Goal: Information Seeking & Learning: Find specific fact

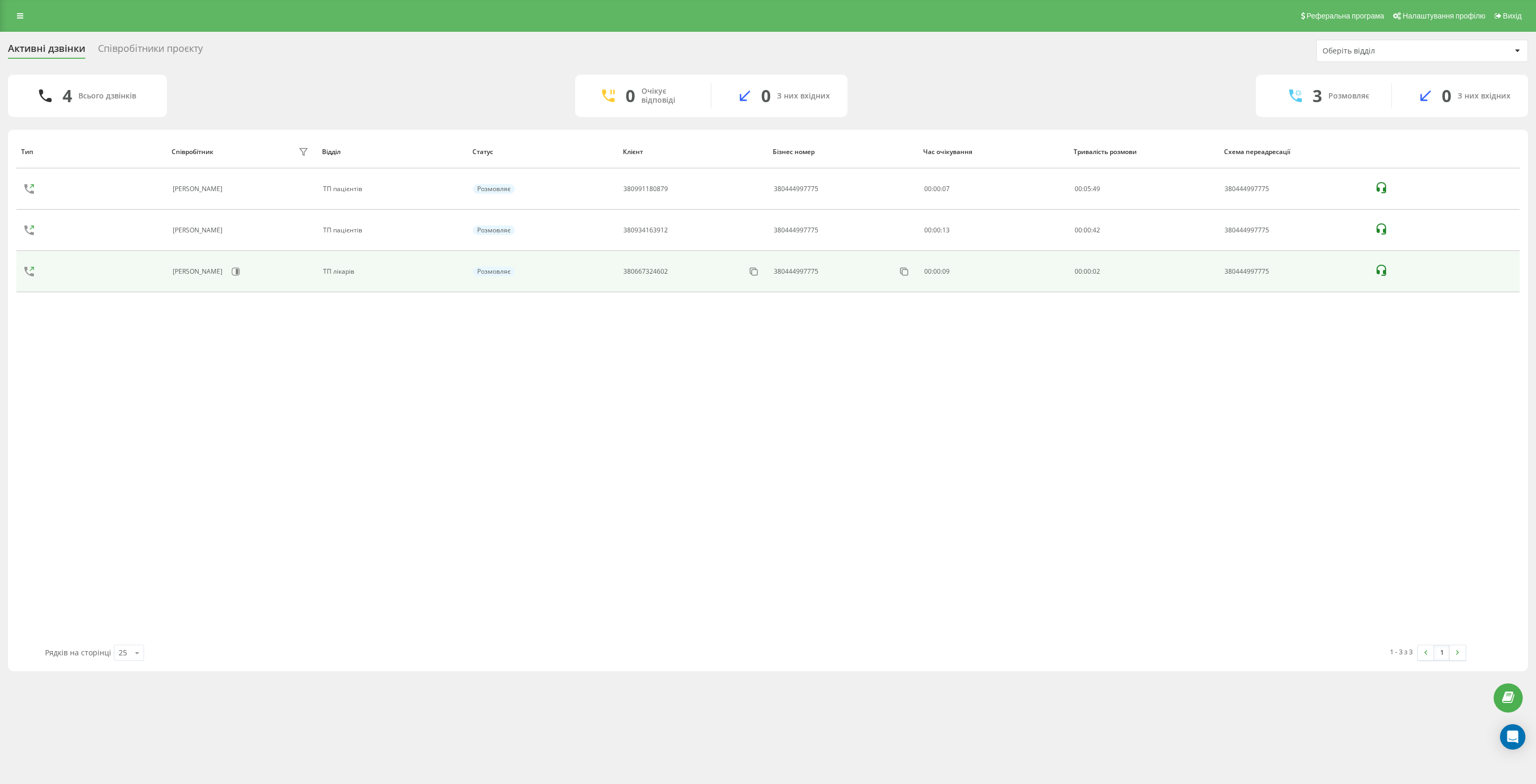
click at [1385, 274] on icon at bounding box center [1382, 270] width 10 height 11
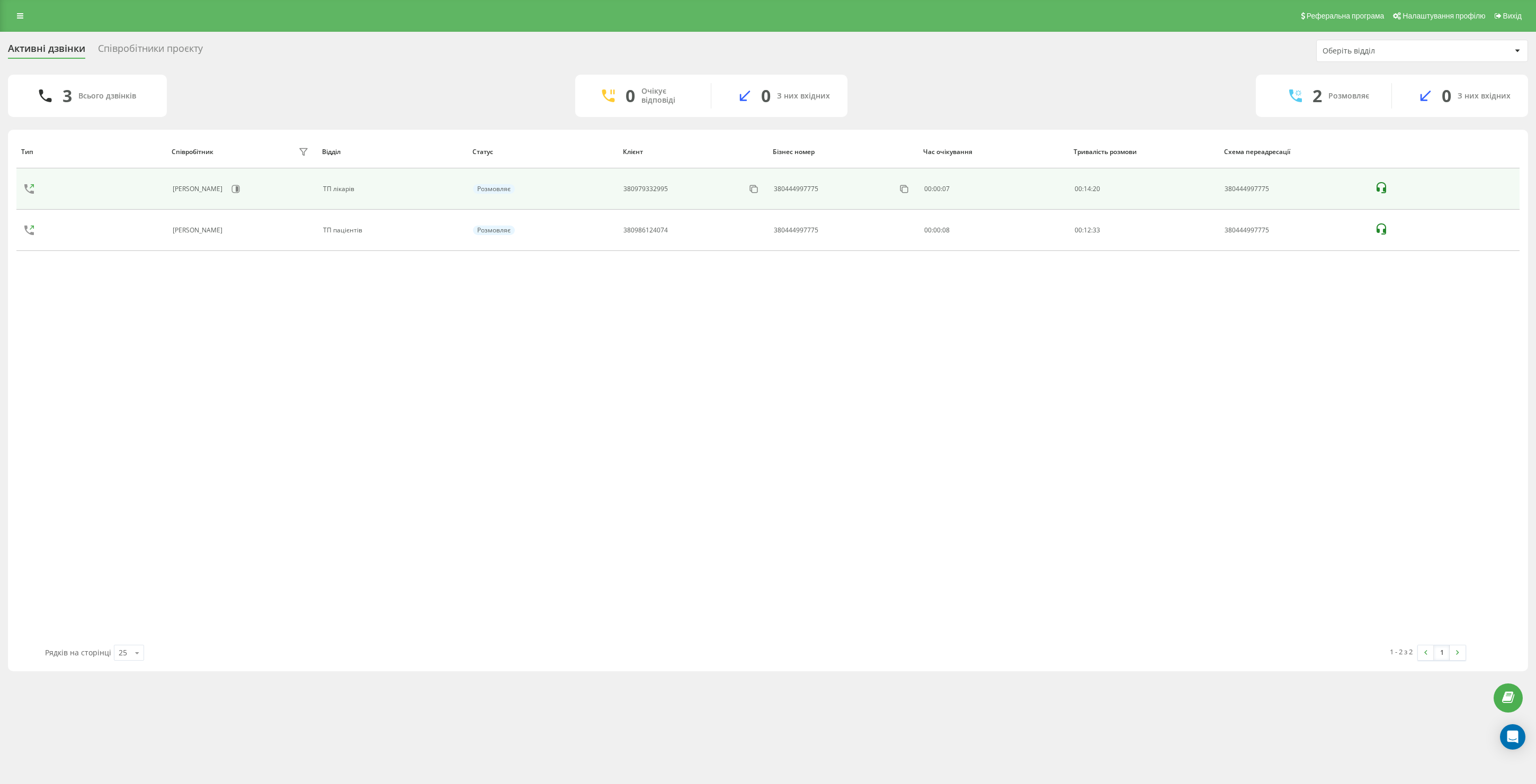
click at [1381, 190] on icon at bounding box center [1381, 188] width 13 height 13
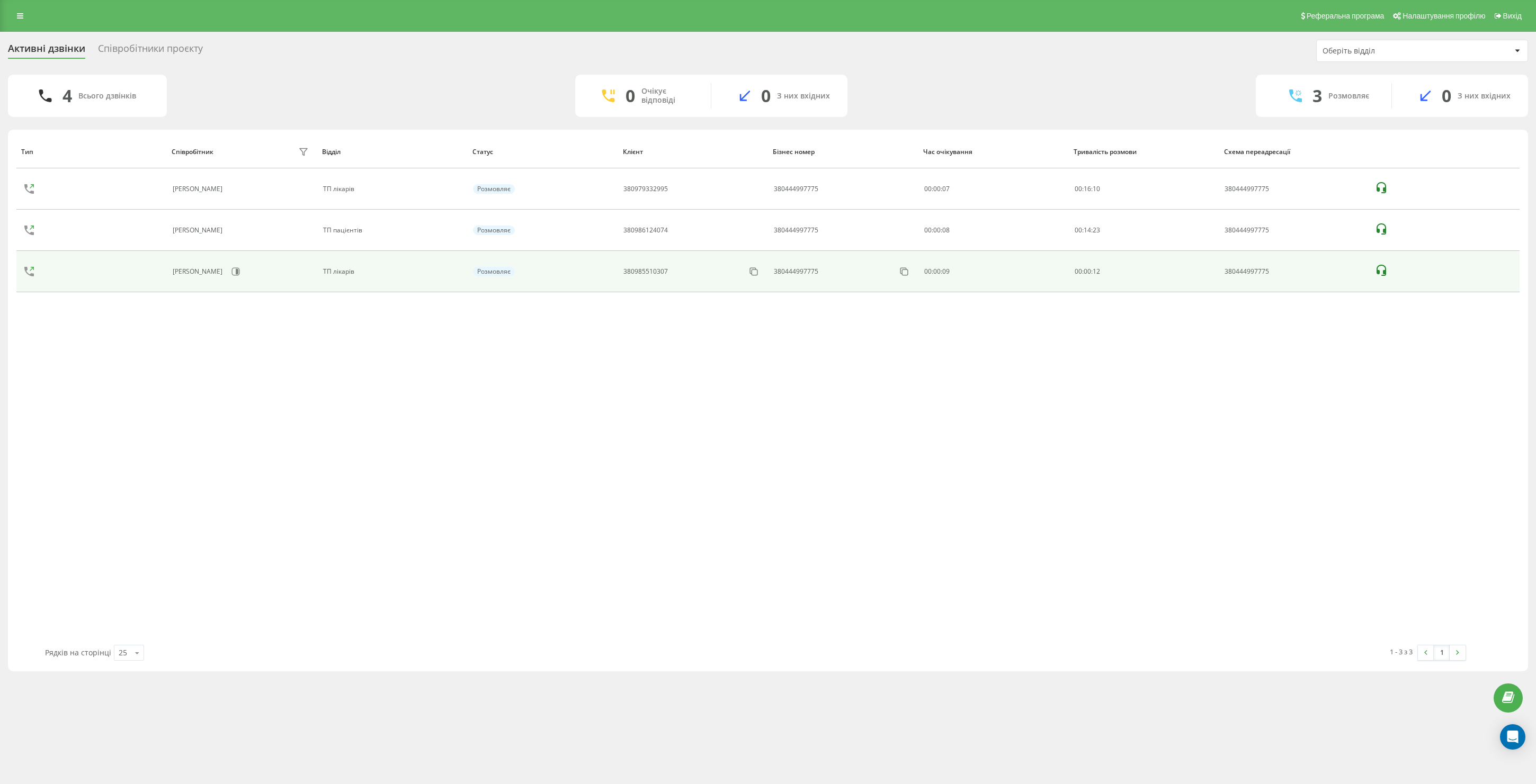
click at [1382, 271] on icon at bounding box center [1381, 270] width 13 height 13
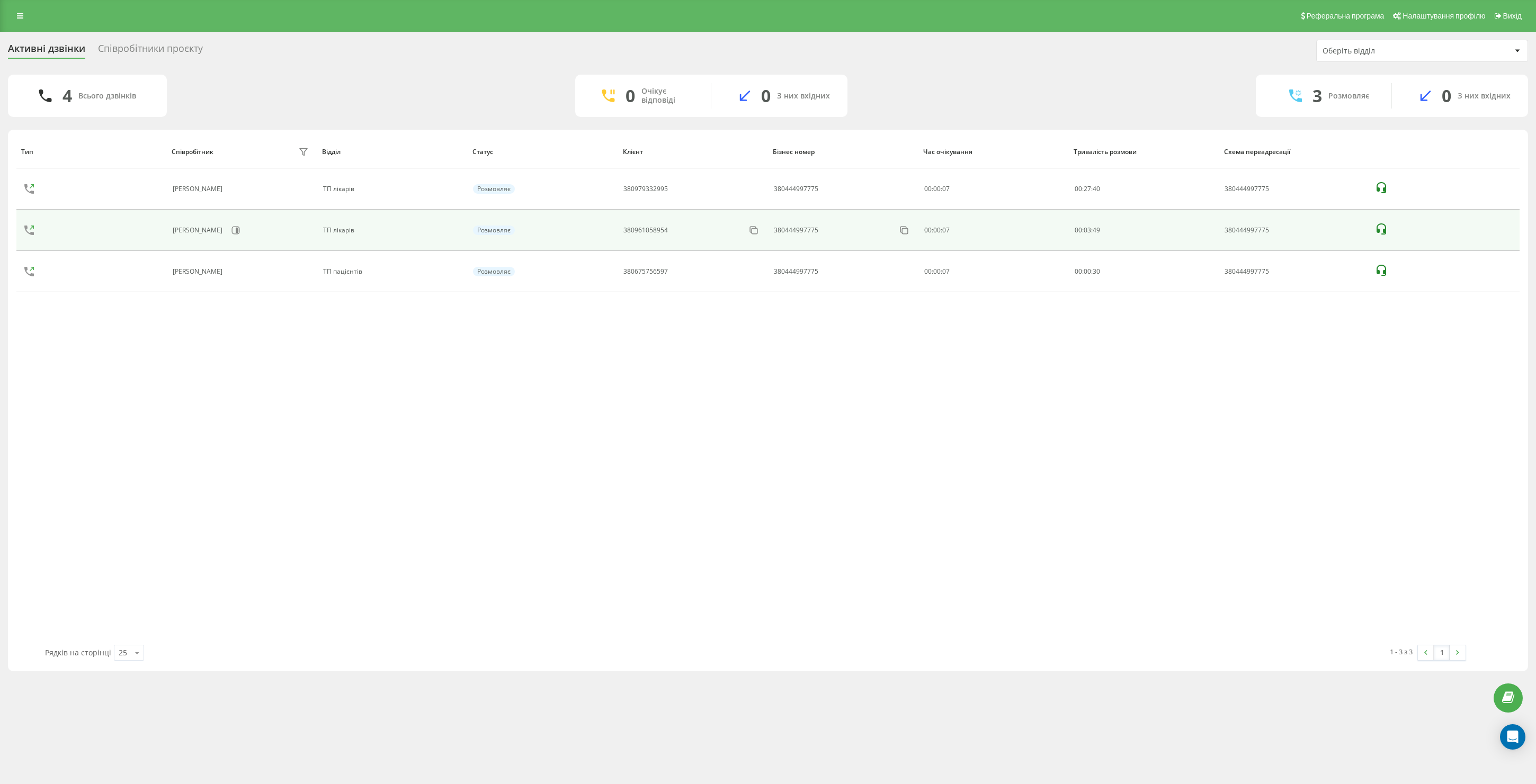
click at [1381, 228] on icon at bounding box center [1381, 229] width 13 height 13
click at [755, 231] on icon at bounding box center [754, 230] width 10 height 10
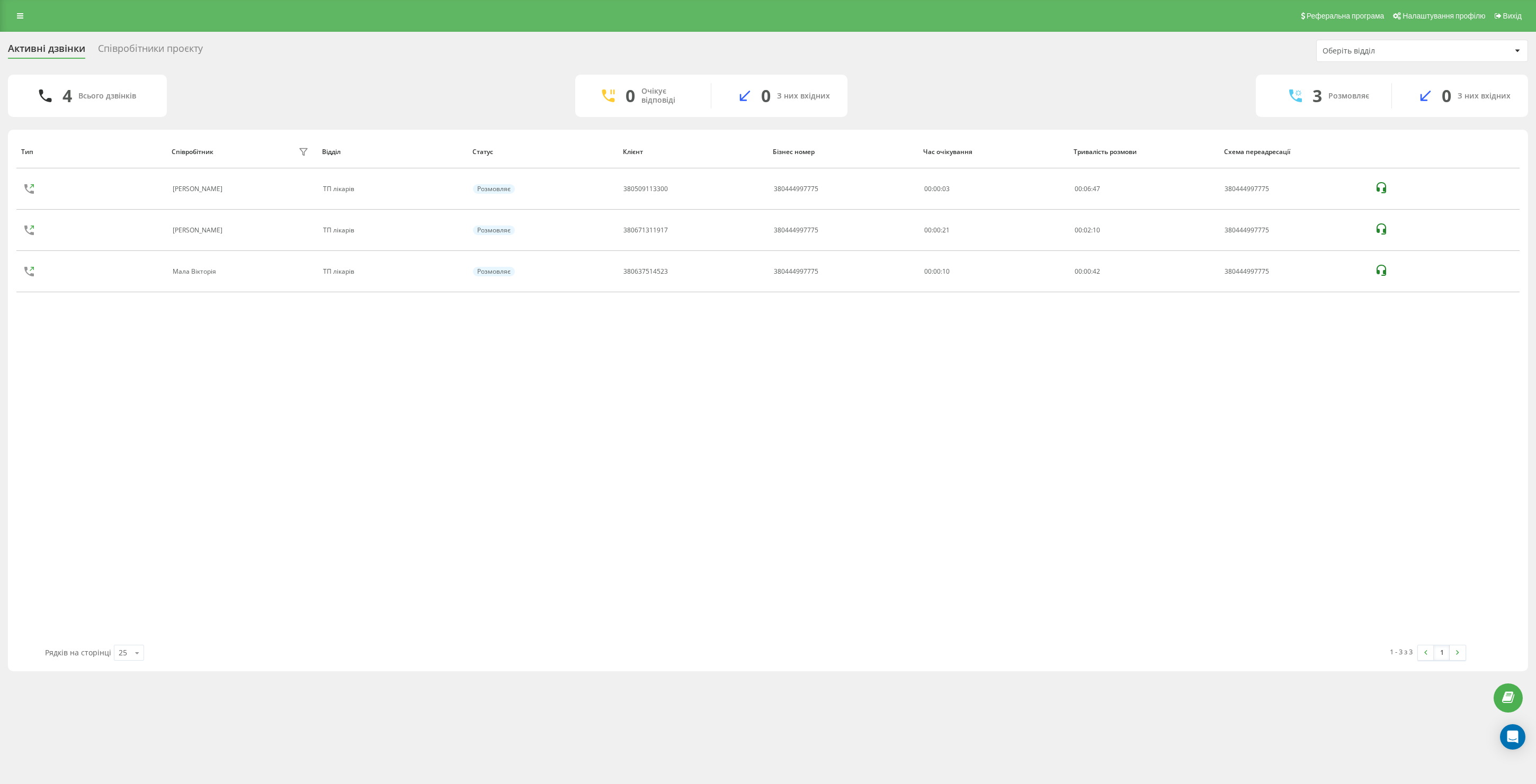
click at [152, 49] on div "Співробітники проєкту" at bounding box center [150, 51] width 105 height 17
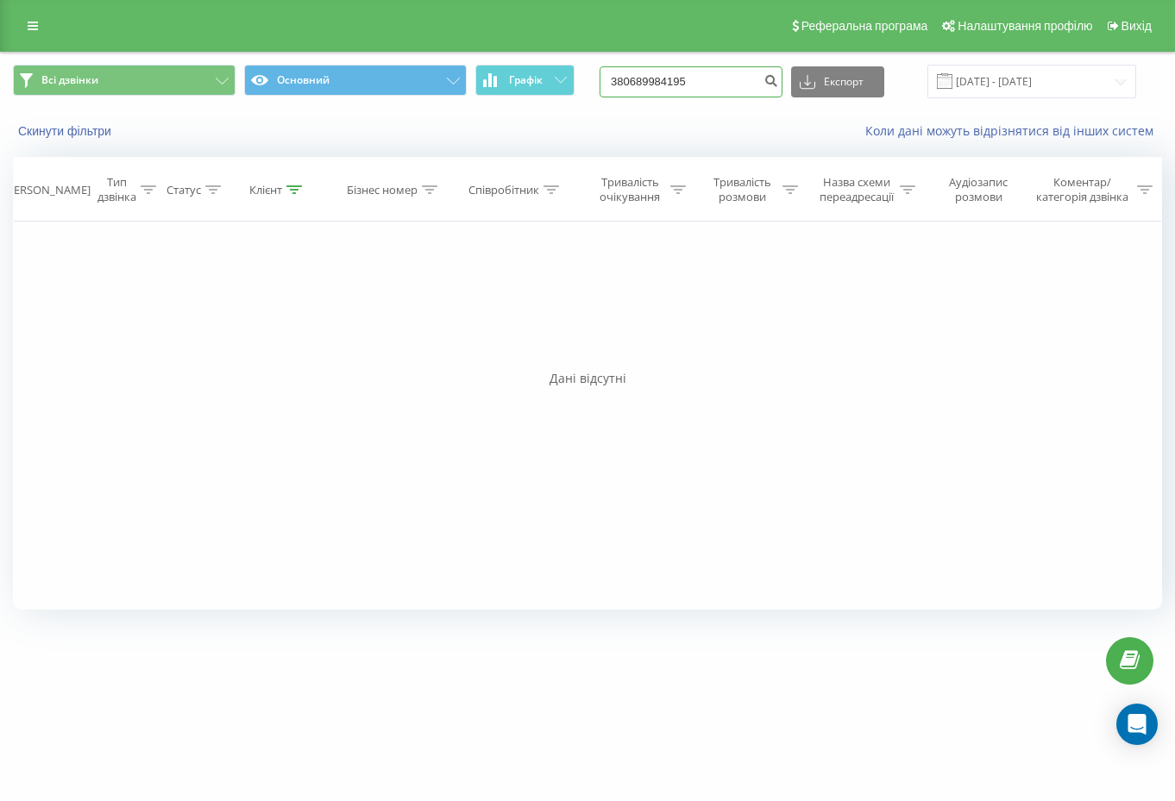
click at [702, 85] on input "380689984195" at bounding box center [690, 81] width 183 height 31
paste input "939803006"
type input "380939803006"
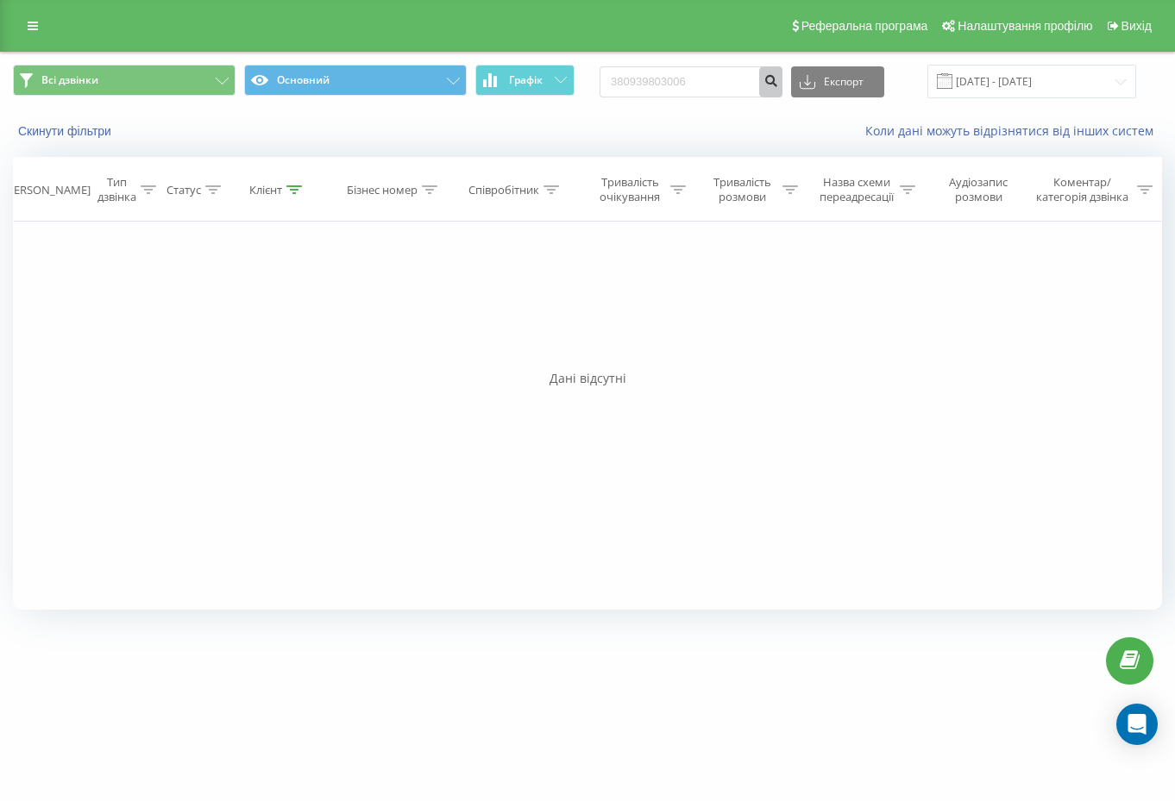
click at [778, 77] on icon "submit" at bounding box center [770, 78] width 15 height 10
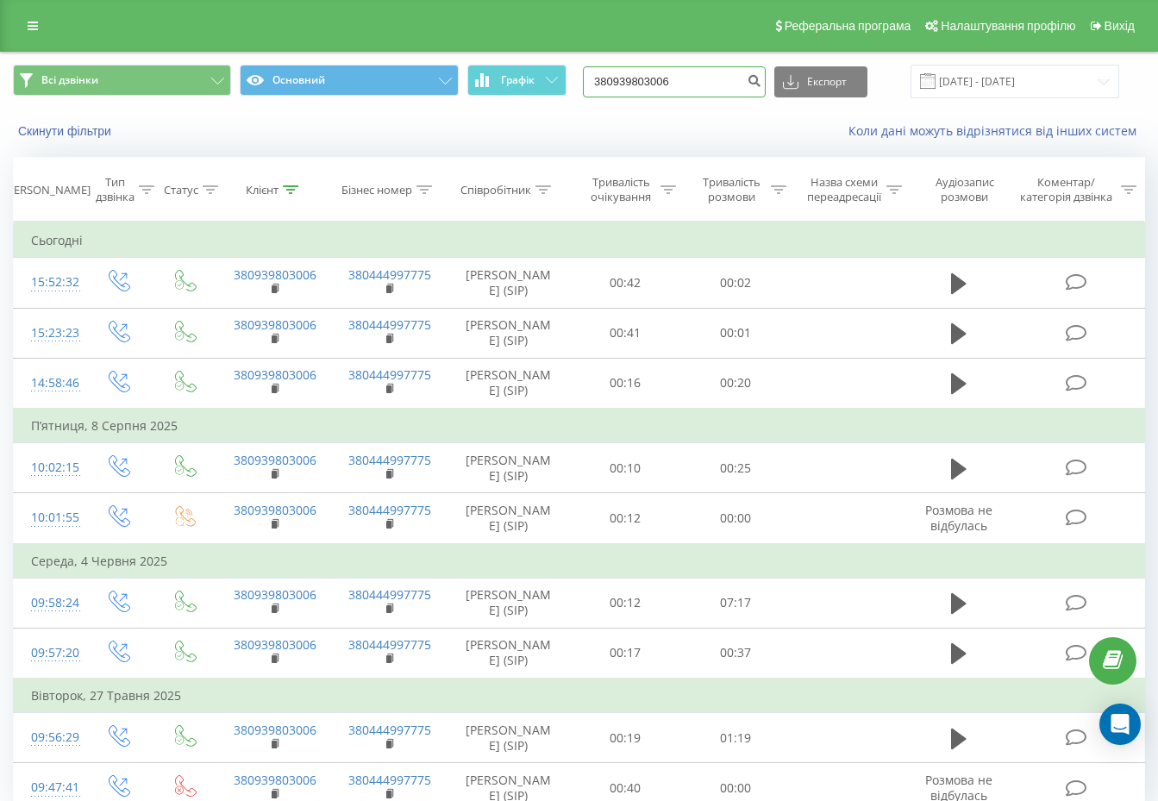
click at [701, 78] on input "380939803006" at bounding box center [674, 81] width 183 height 31
click at [694, 79] on input "380939803006" at bounding box center [674, 81] width 183 height 31
paste input "62838277"
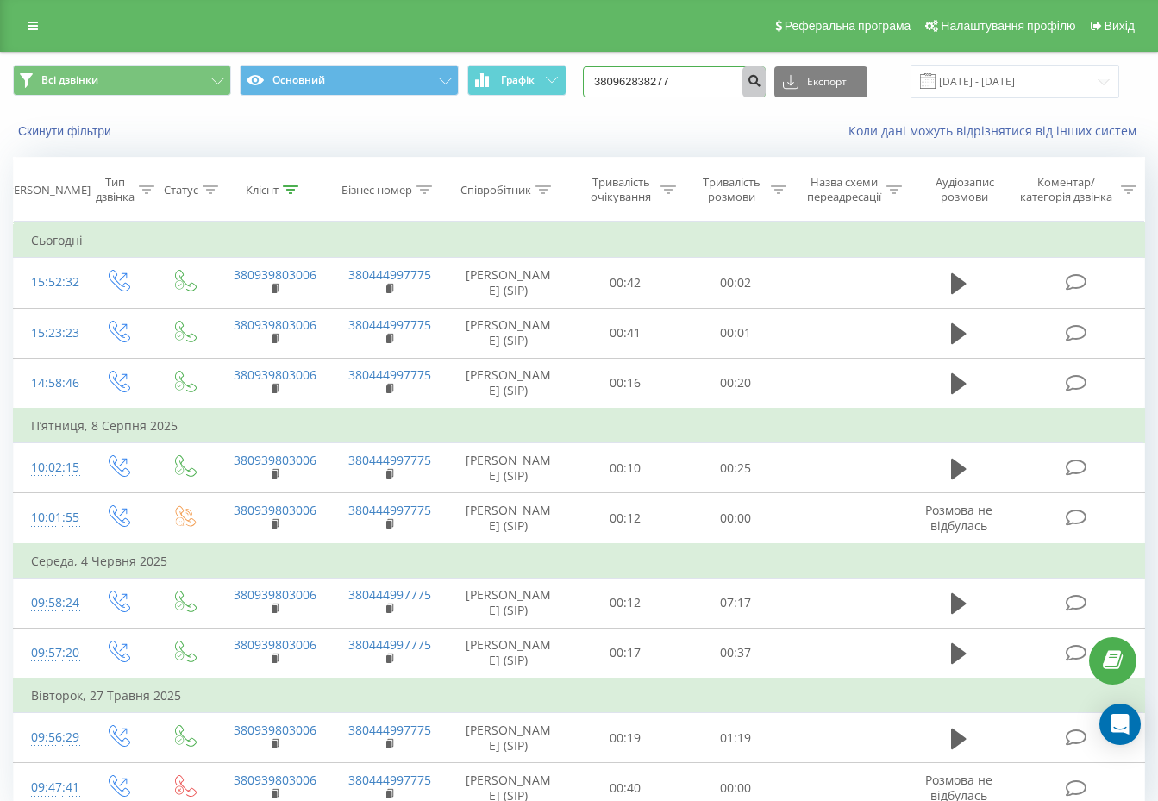
type input "380962838277"
click at [762, 78] on icon "submit" at bounding box center [754, 78] width 15 height 10
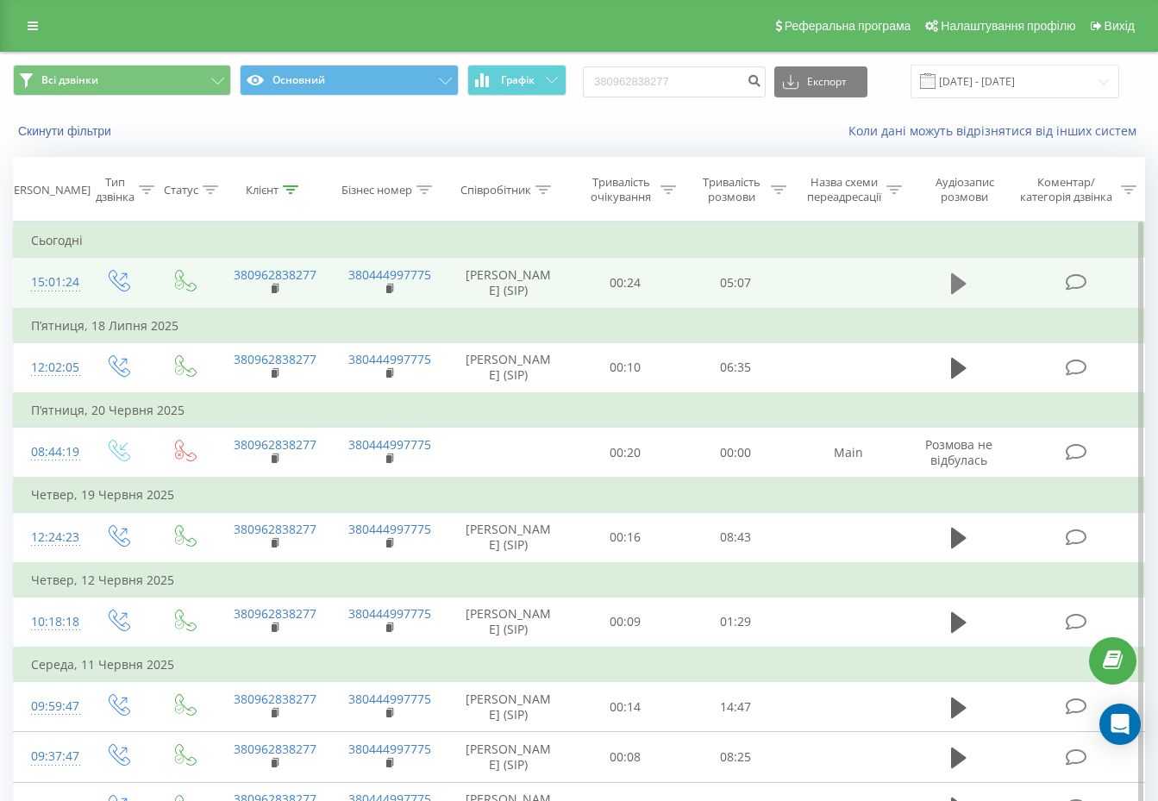
click at [946, 281] on button at bounding box center [959, 284] width 26 height 26
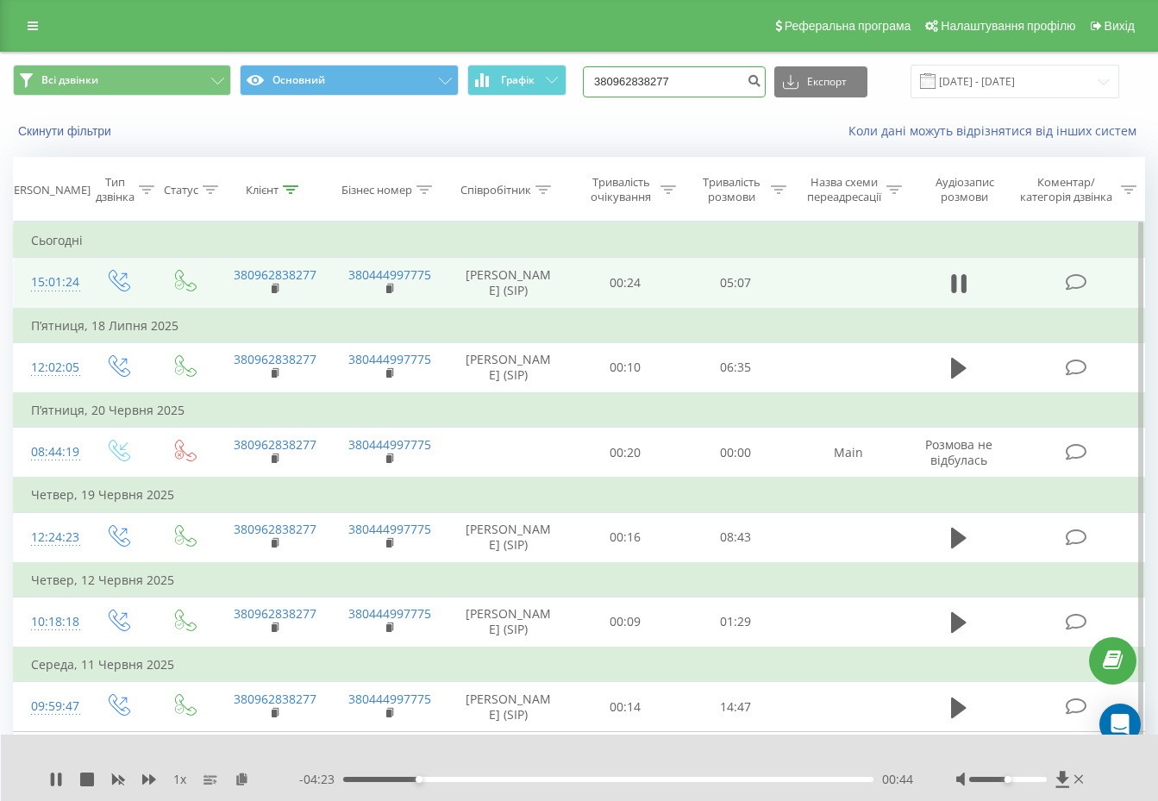
click at [693, 72] on input "380962838277" at bounding box center [674, 81] width 183 height 31
click at [58, 776] on icon at bounding box center [56, 780] width 14 height 14
click at [692, 79] on input "380962838277" at bounding box center [674, 81] width 183 height 31
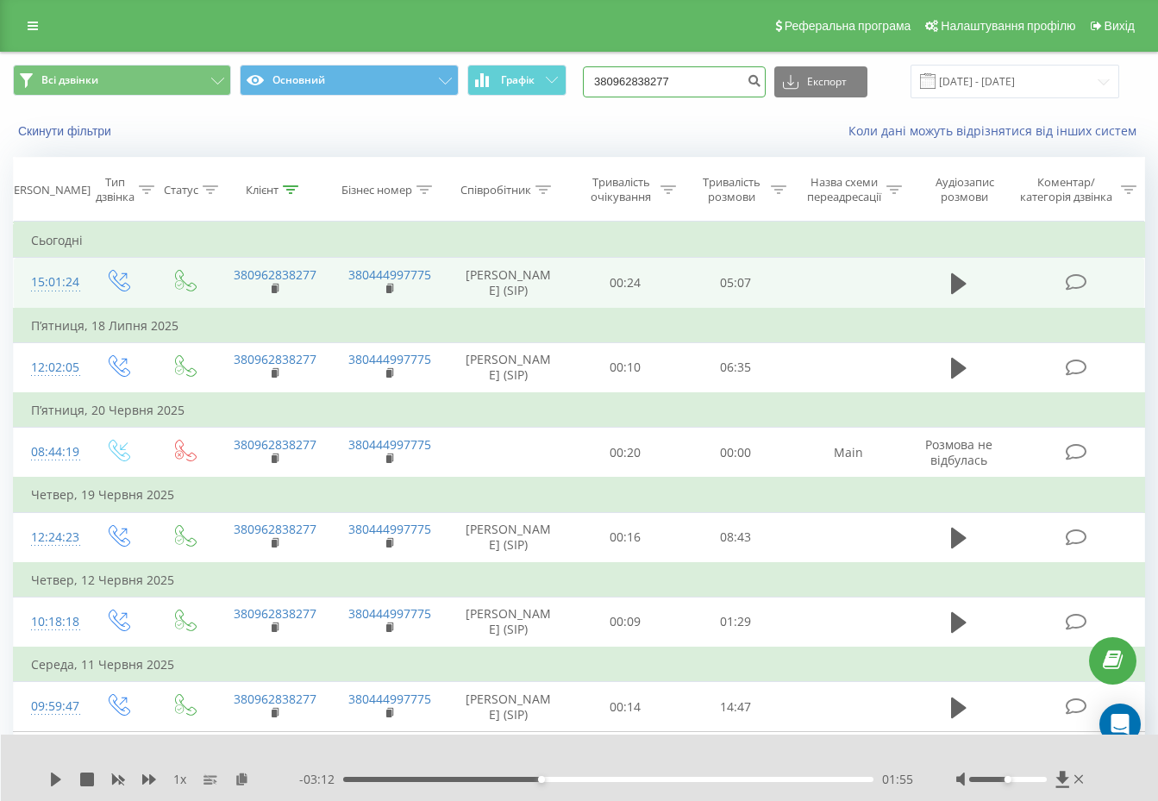
paste input "667333714"
type input "380667333714"
click at [762, 81] on icon "submit" at bounding box center [754, 78] width 15 height 10
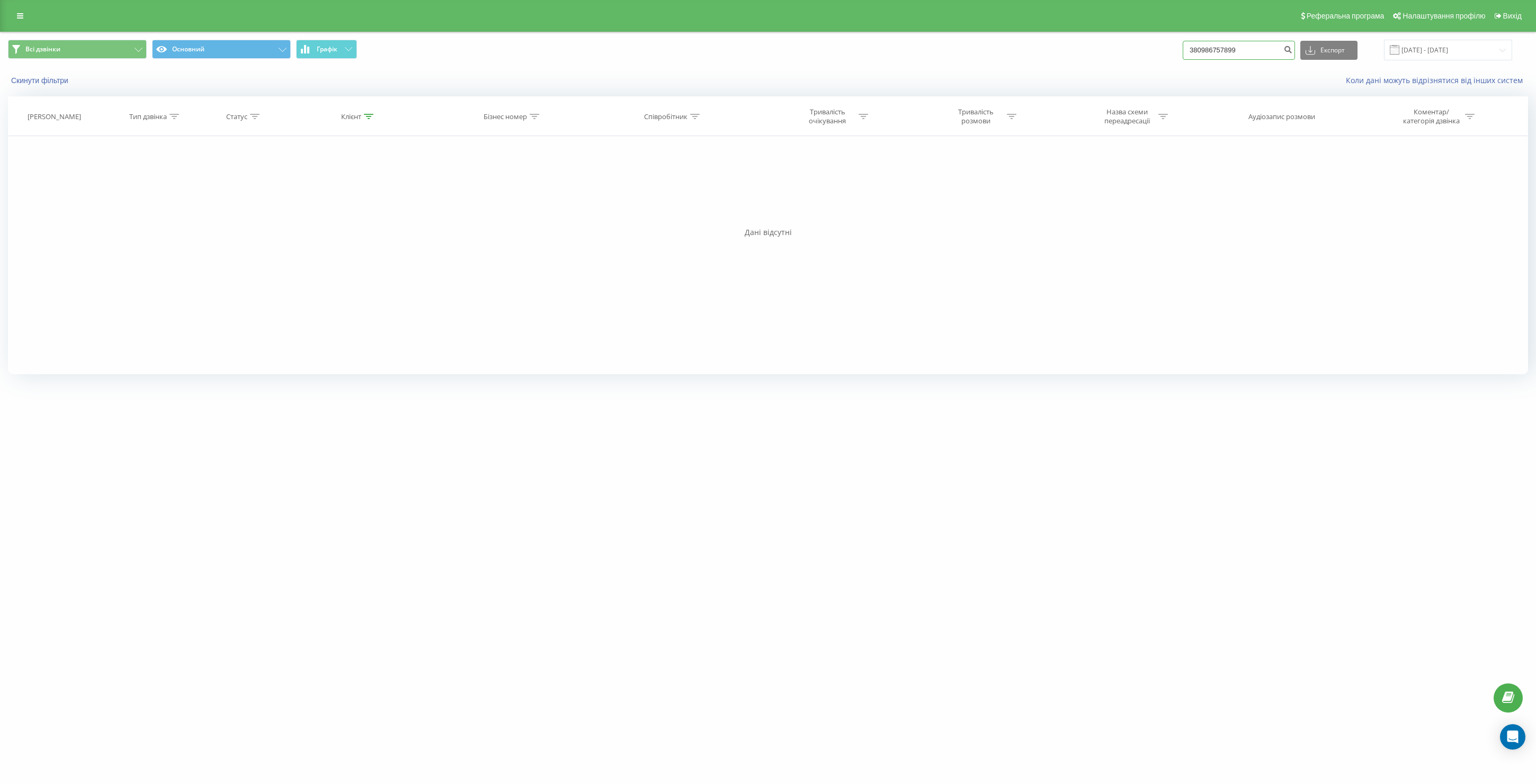
click at [1278, 52] on input "380986757899" at bounding box center [1239, 50] width 112 height 19
paste input "688806181"
type input "380688806181"
click at [1293, 53] on button "submit" at bounding box center [1288, 50] width 14 height 19
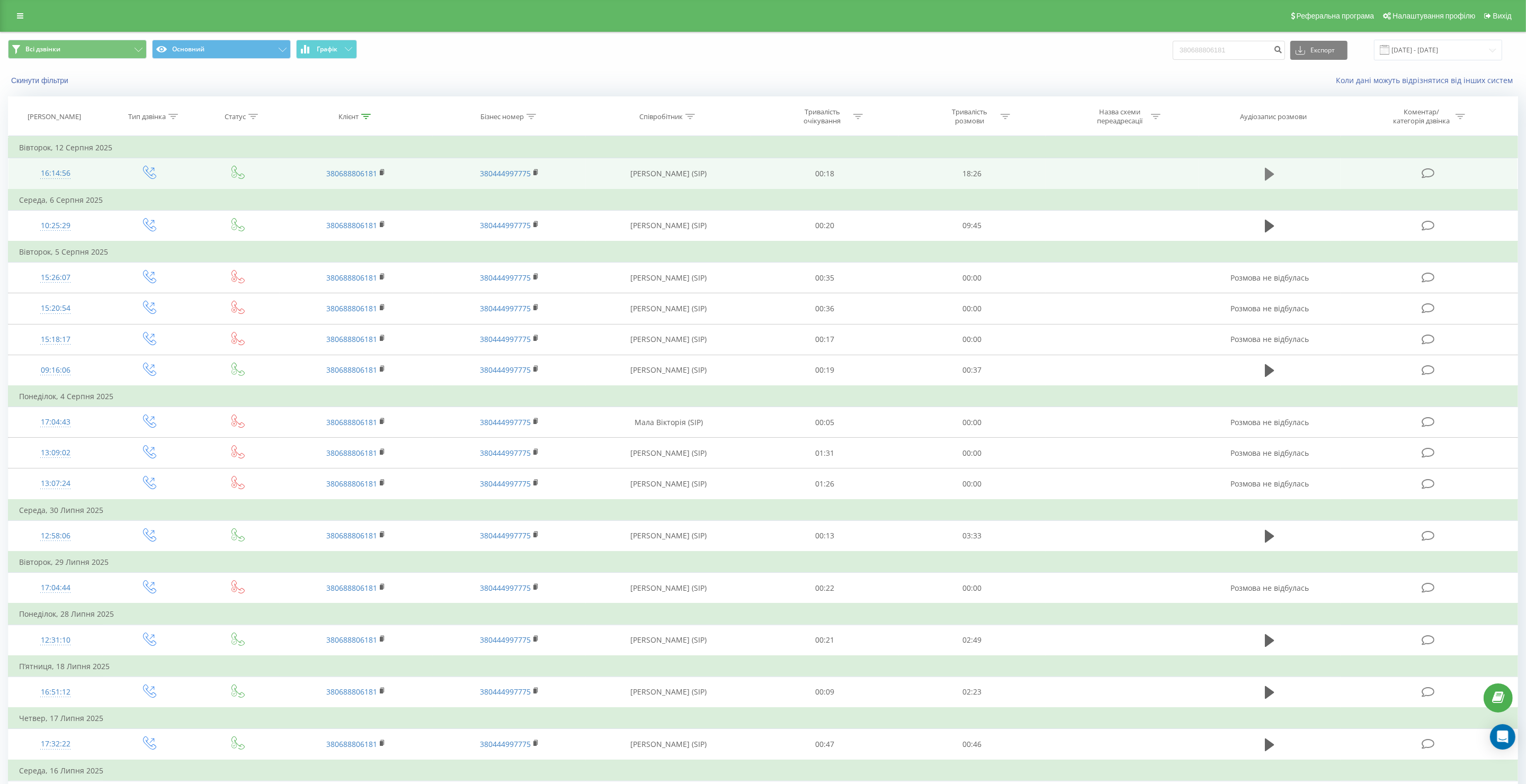
click at [1269, 176] on icon at bounding box center [1270, 174] width 10 height 13
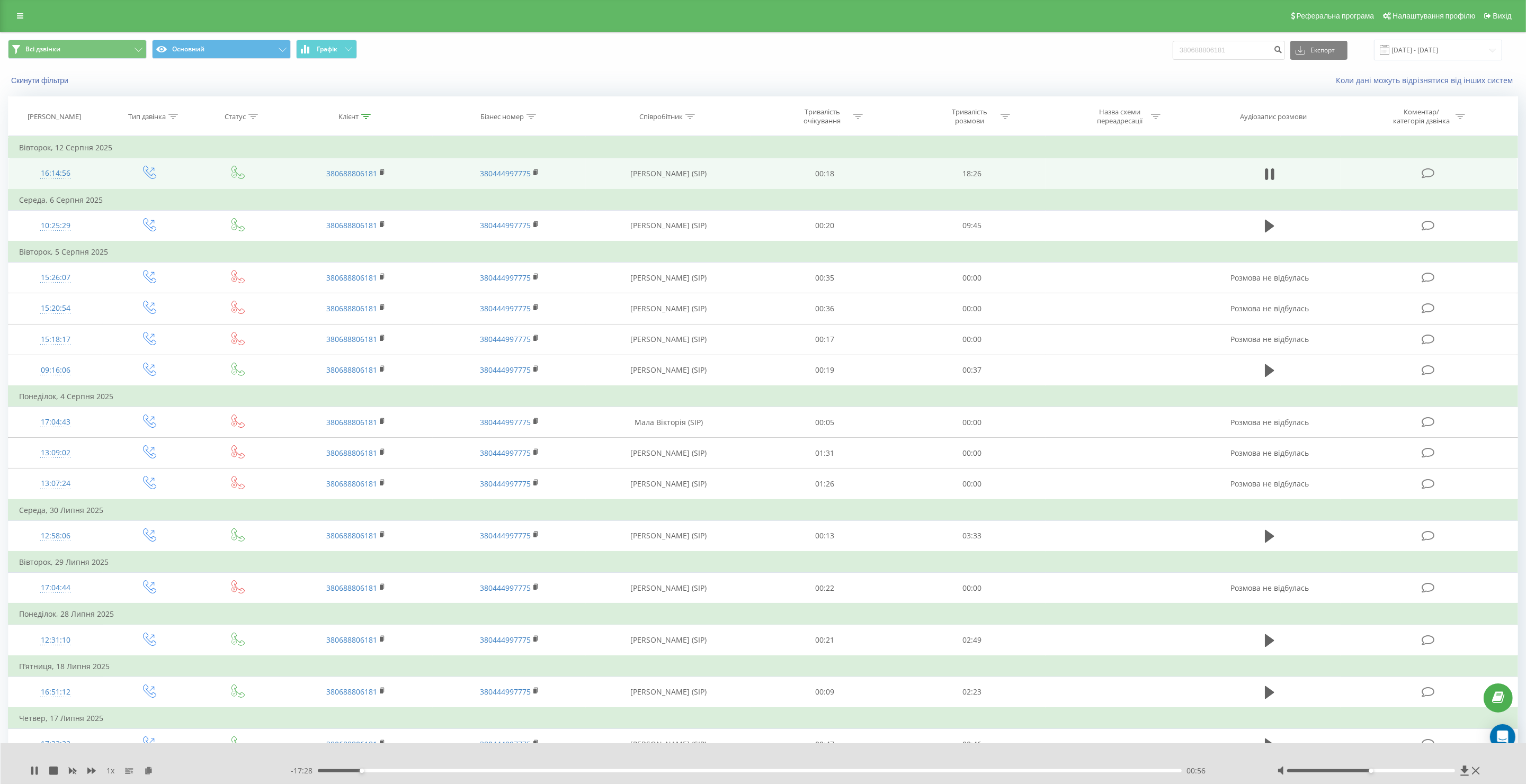
click at [94, 776] on div "1 x" at bounding box center [160, 770] width 260 height 10
click at [85, 769] on div "1 x" at bounding box center [160, 770] width 260 height 10
click at [91, 768] on icon at bounding box center [91, 771] width 9 height 9
click at [91, 771] on icon at bounding box center [91, 771] width 9 height 6
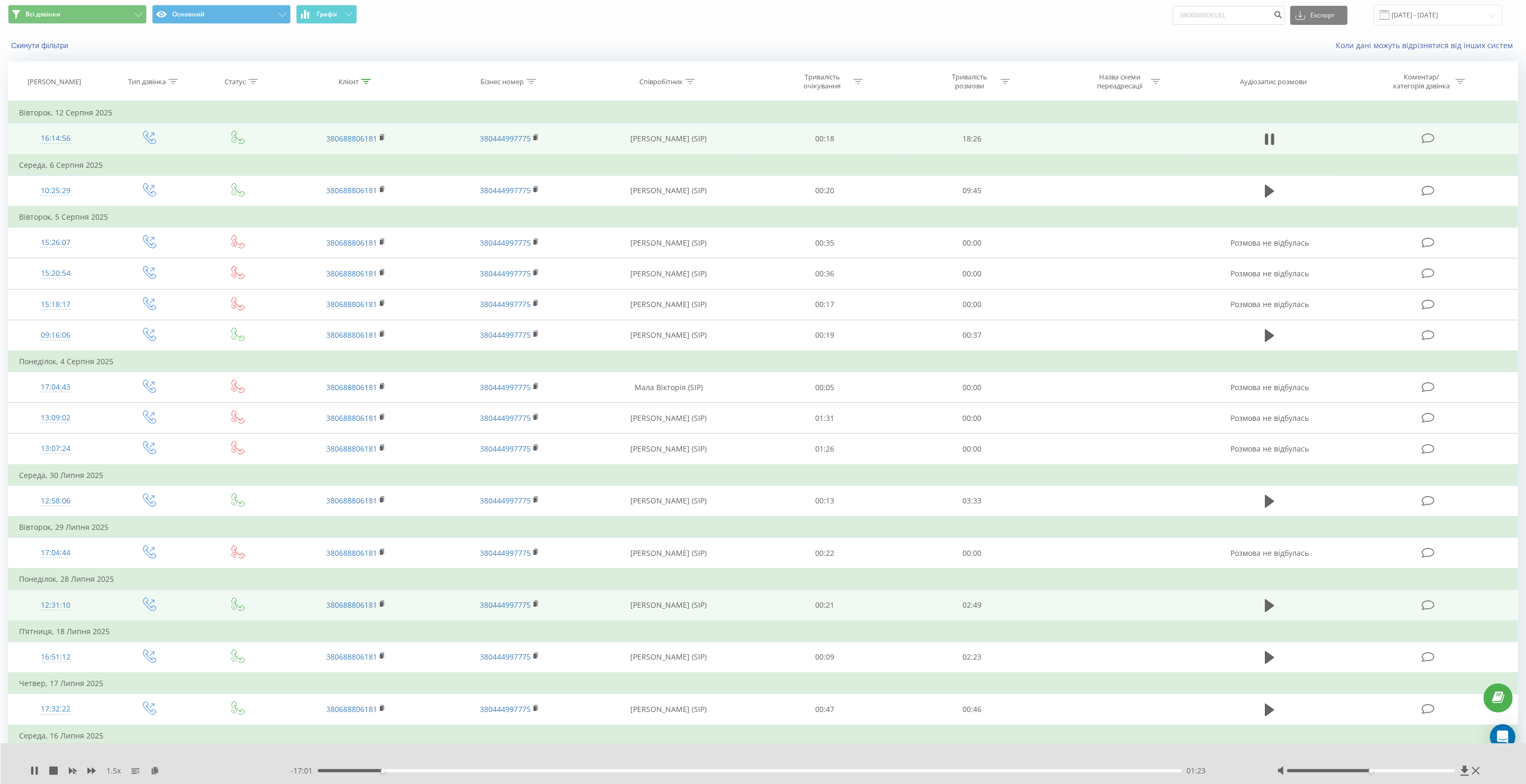
scroll to position [66, 0]
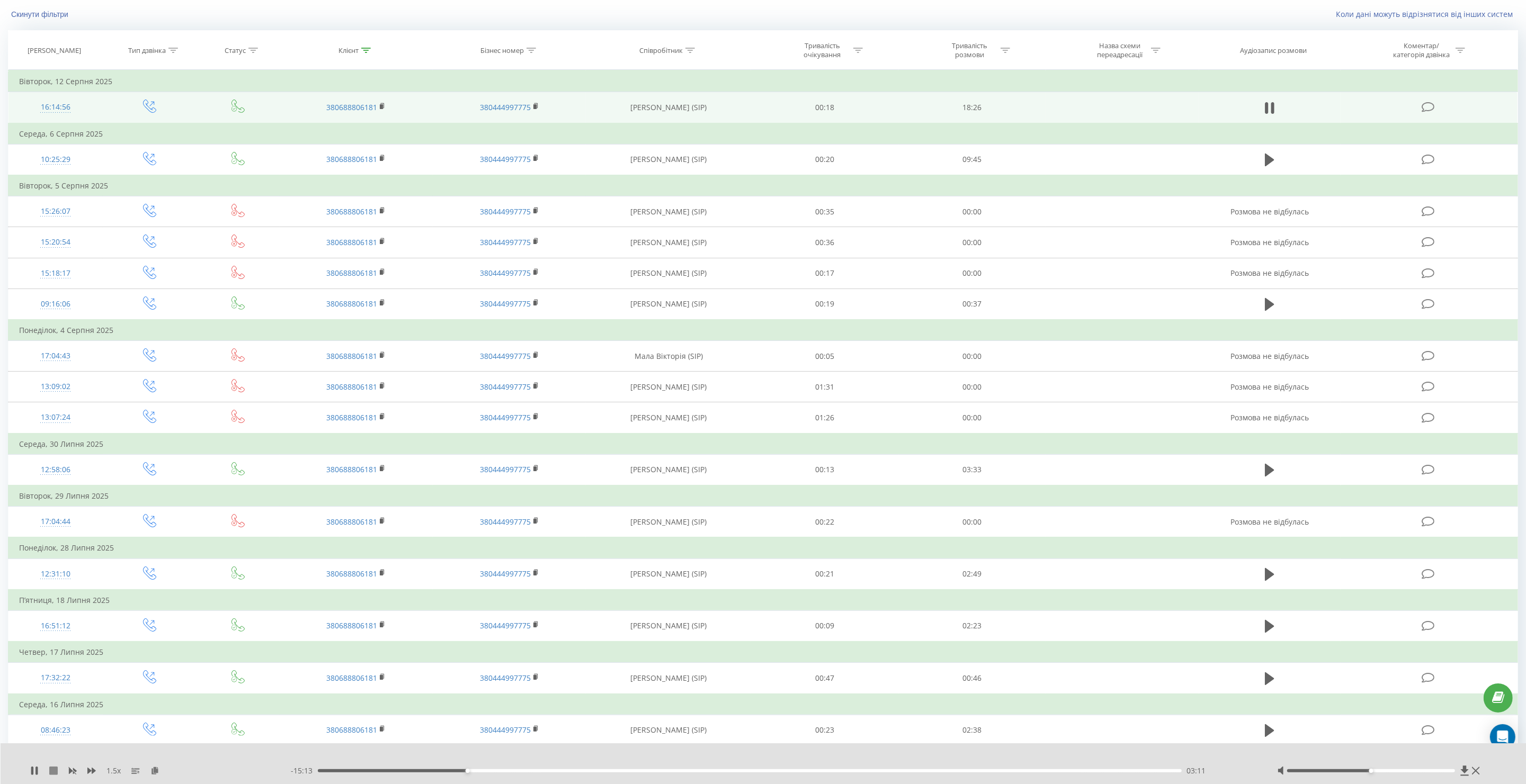
click at [51, 769] on icon at bounding box center [53, 771] width 9 height 9
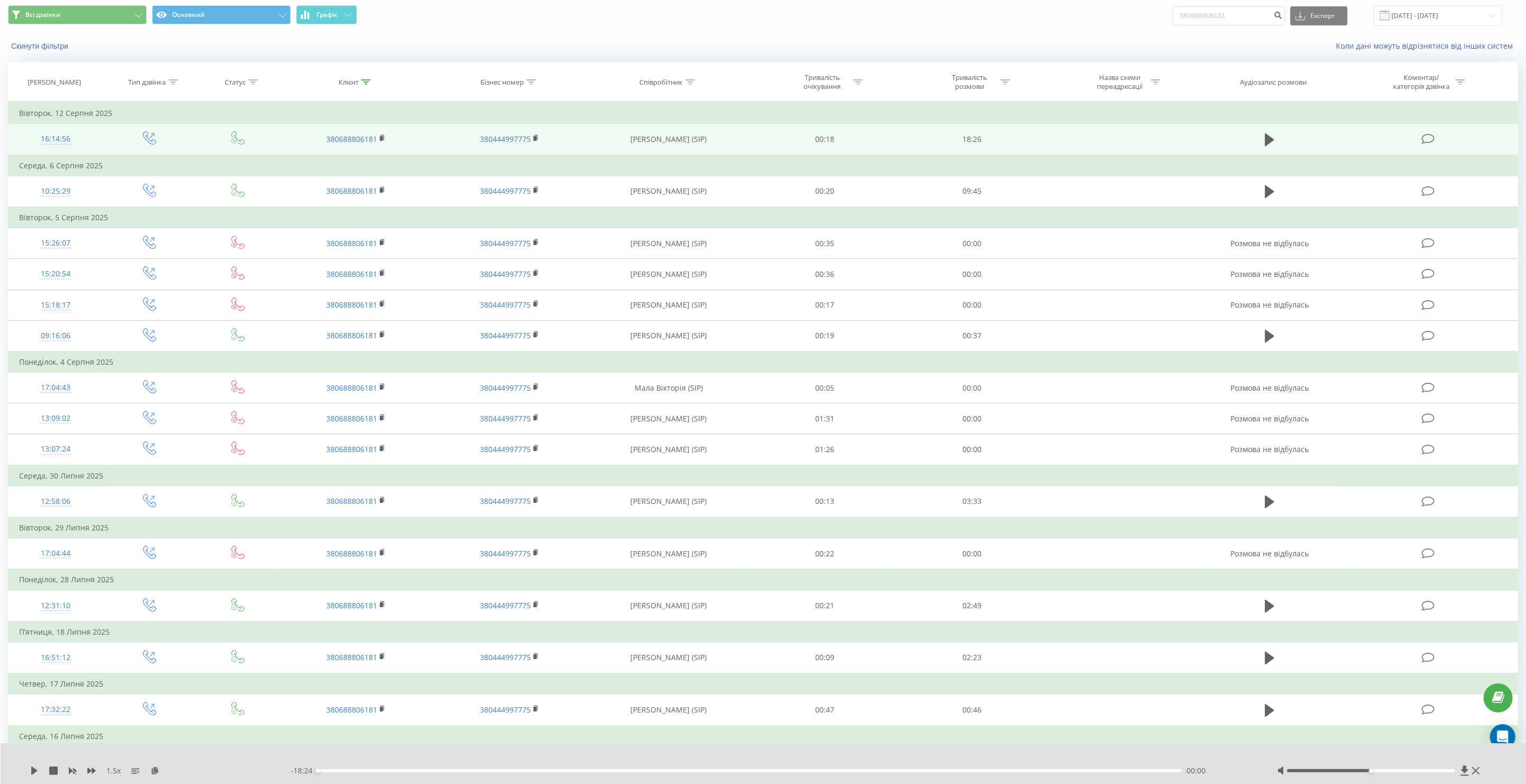
scroll to position [0, 0]
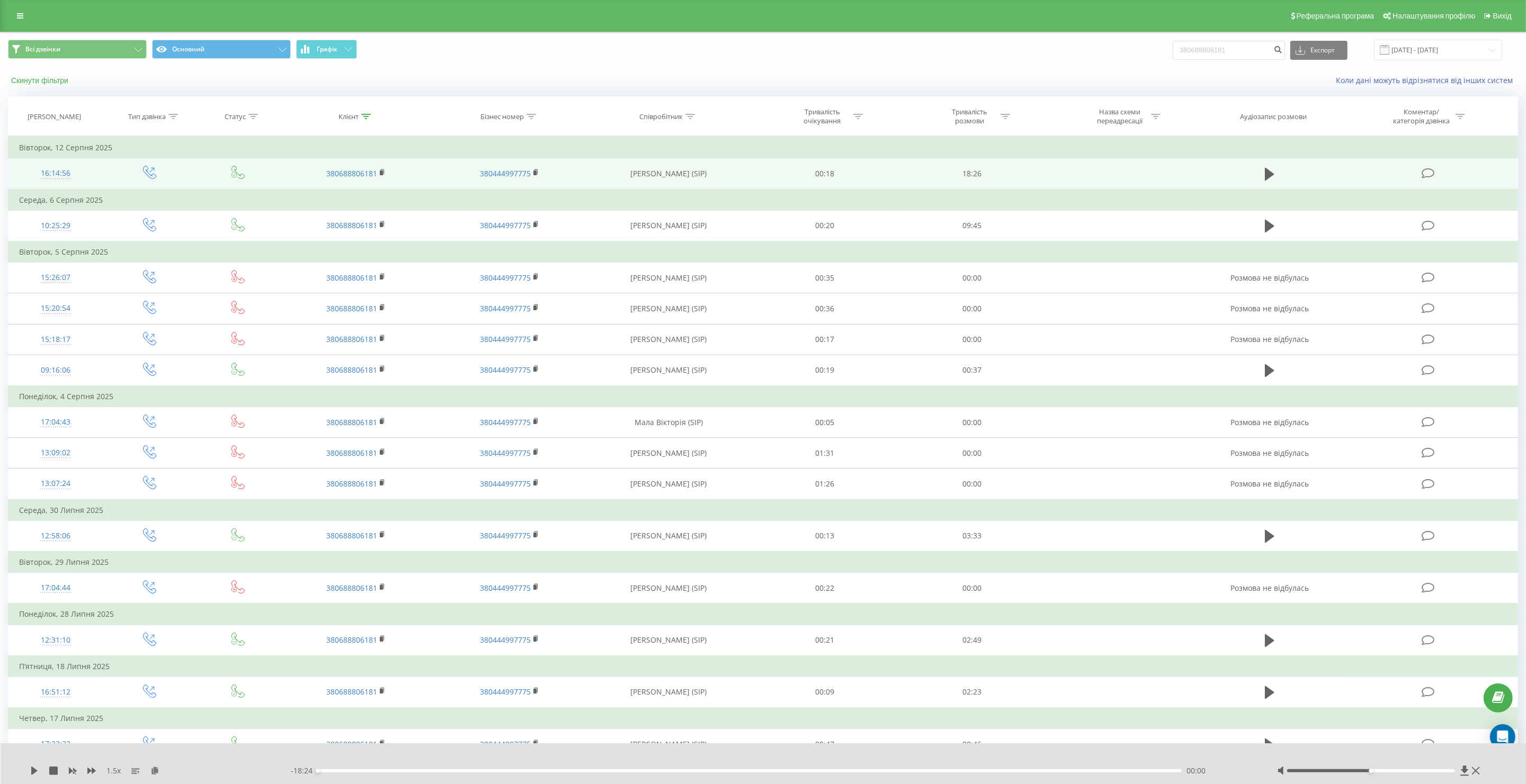
click at [41, 78] on button "Скинути фільтри" at bounding box center [41, 80] width 66 height 10
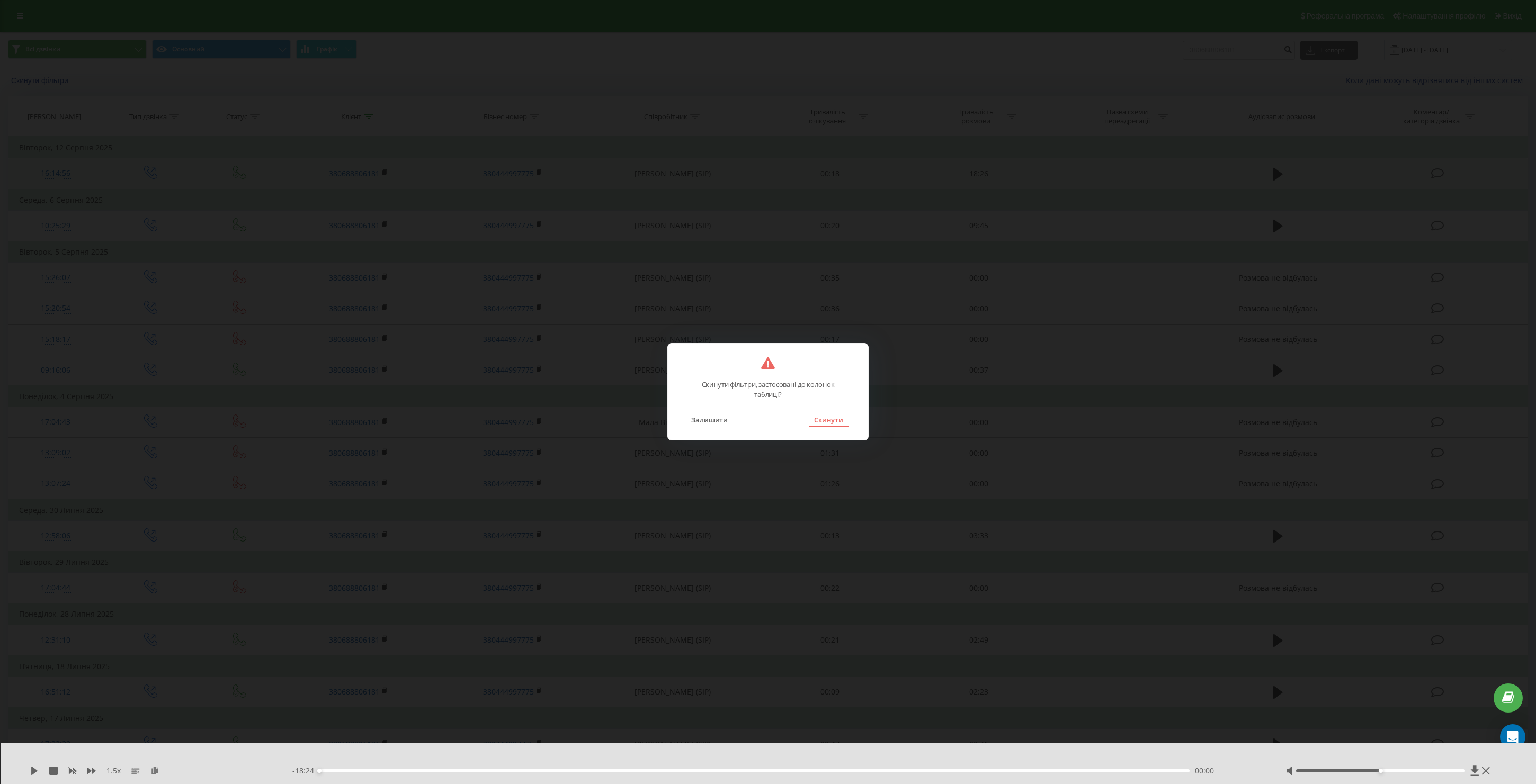
click at [838, 419] on button "Скинути" at bounding box center [828, 420] width 40 height 14
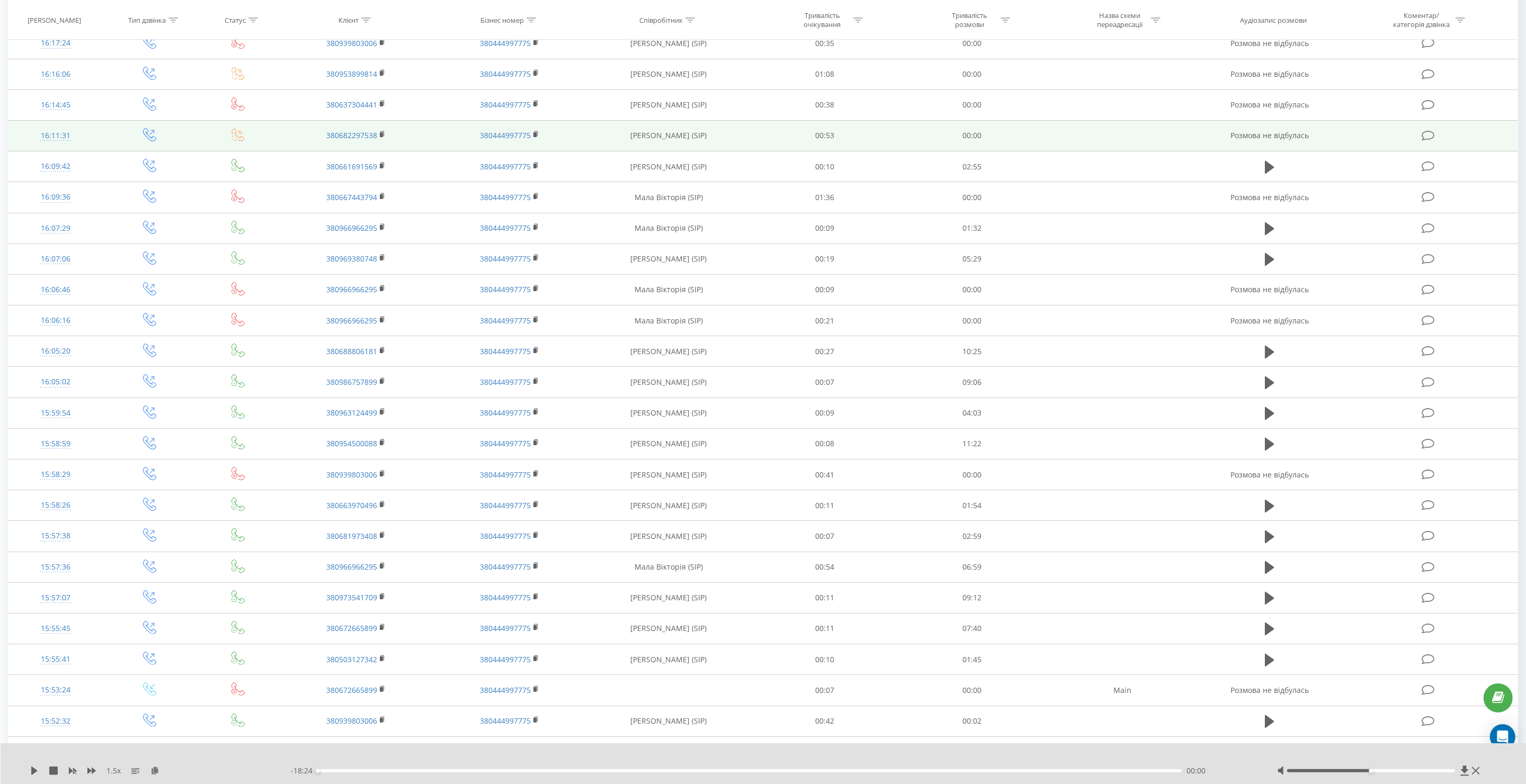
scroll to position [188, 0]
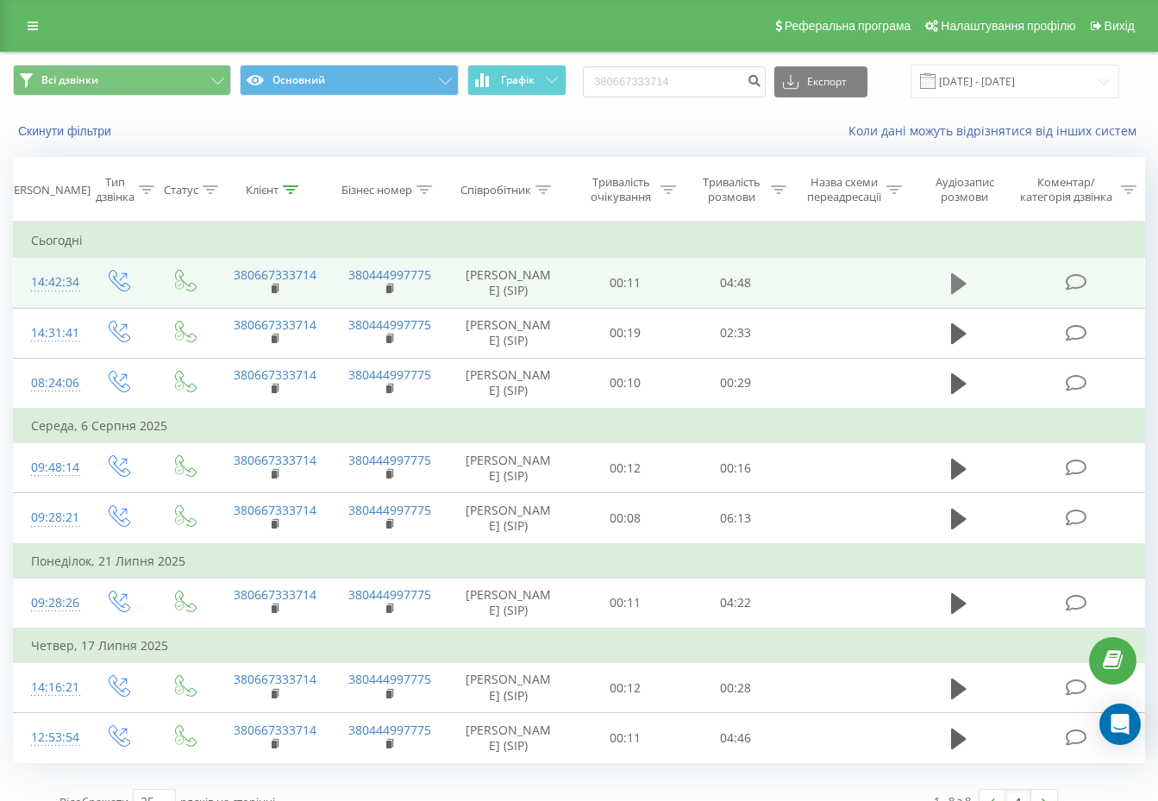
click at [965, 292] on icon at bounding box center [959, 284] width 16 height 24
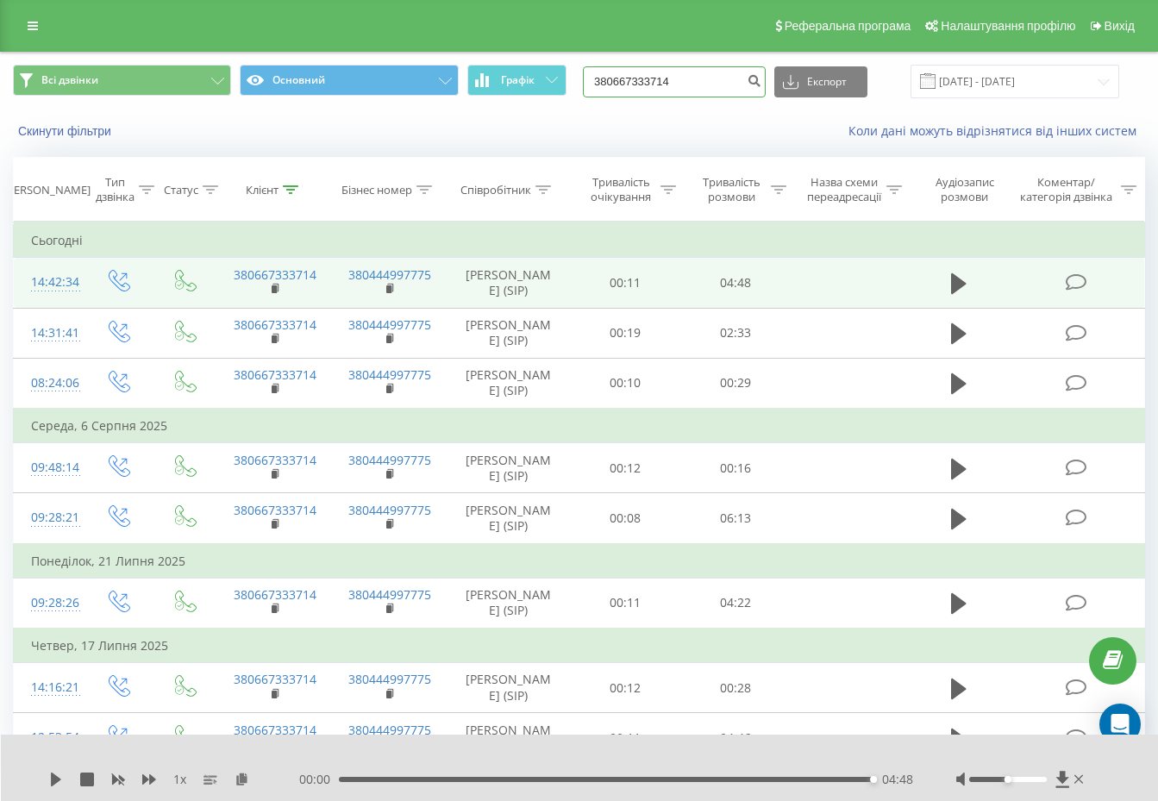
click at [687, 76] on input "380667333714" at bounding box center [674, 81] width 183 height 31
paste input "24602"
type input "380667324602"
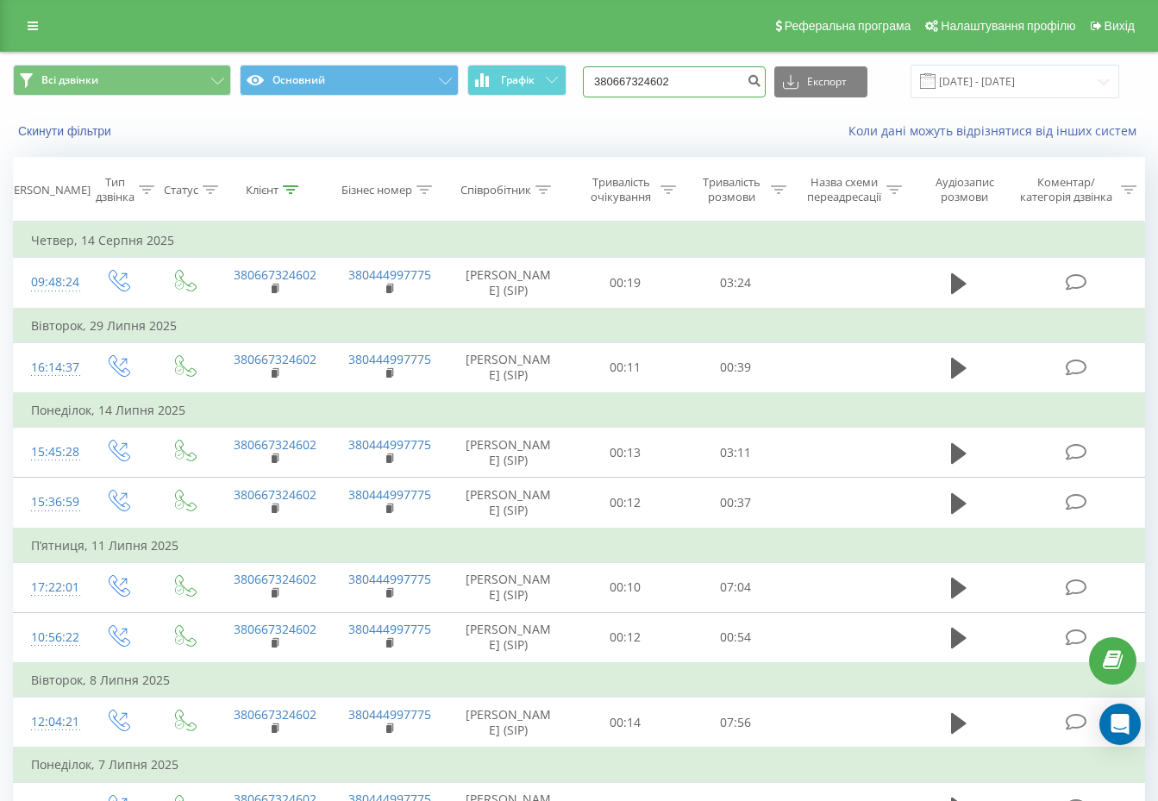
click at [716, 71] on input "380667324602" at bounding box center [674, 81] width 183 height 31
paste input "976562613"
type input "380976562613"
click at [762, 84] on icon "submit" at bounding box center [754, 78] width 15 height 10
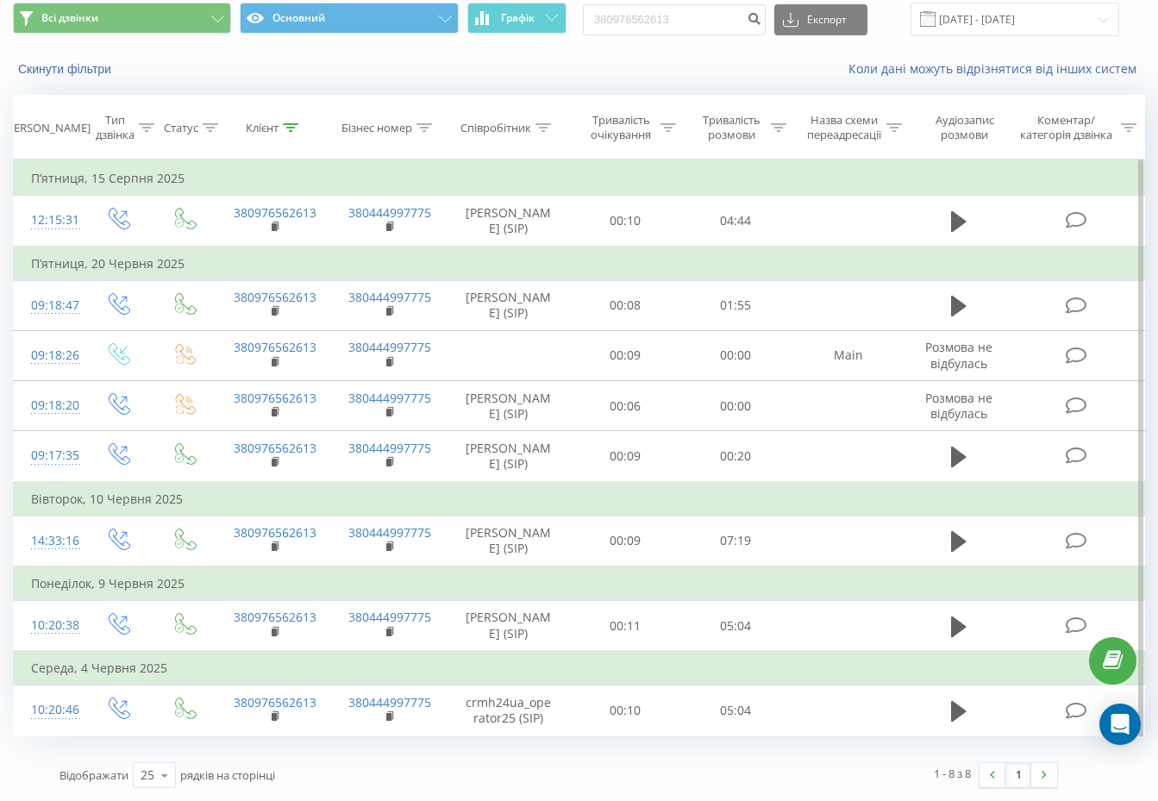
scroll to position [141, 0]
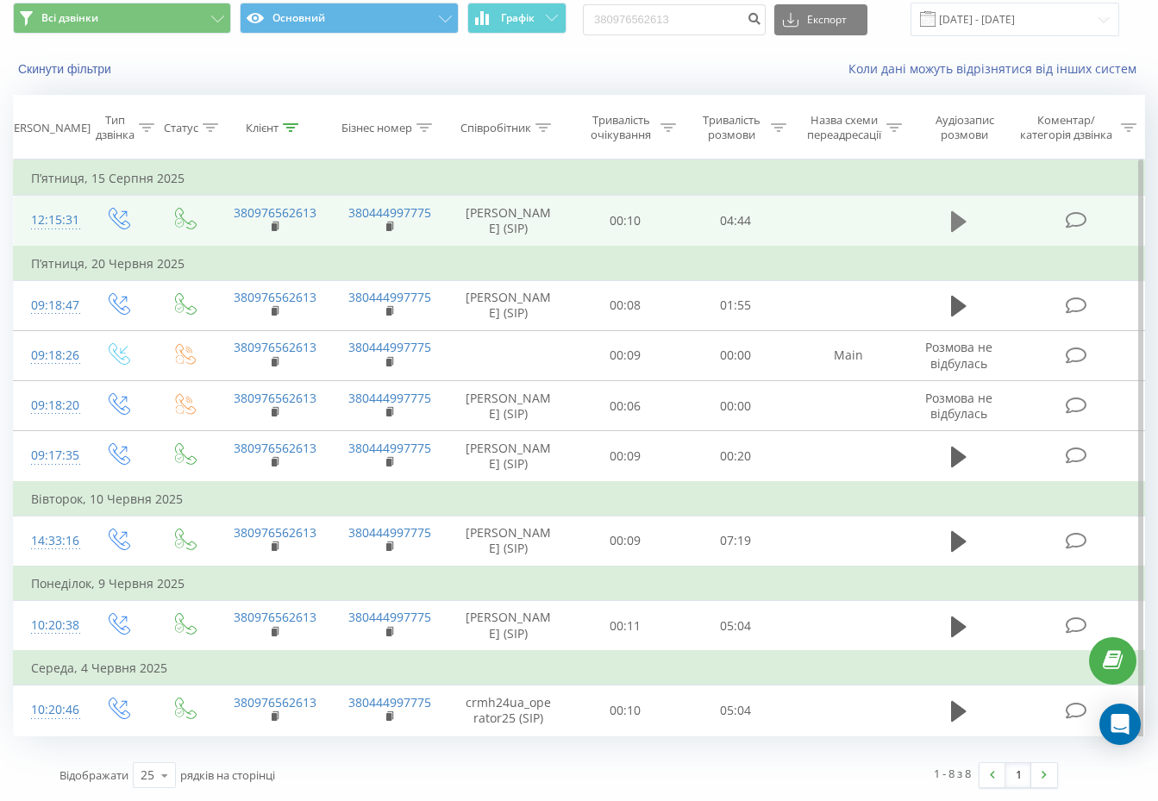
click at [950, 209] on button at bounding box center [959, 222] width 26 height 26
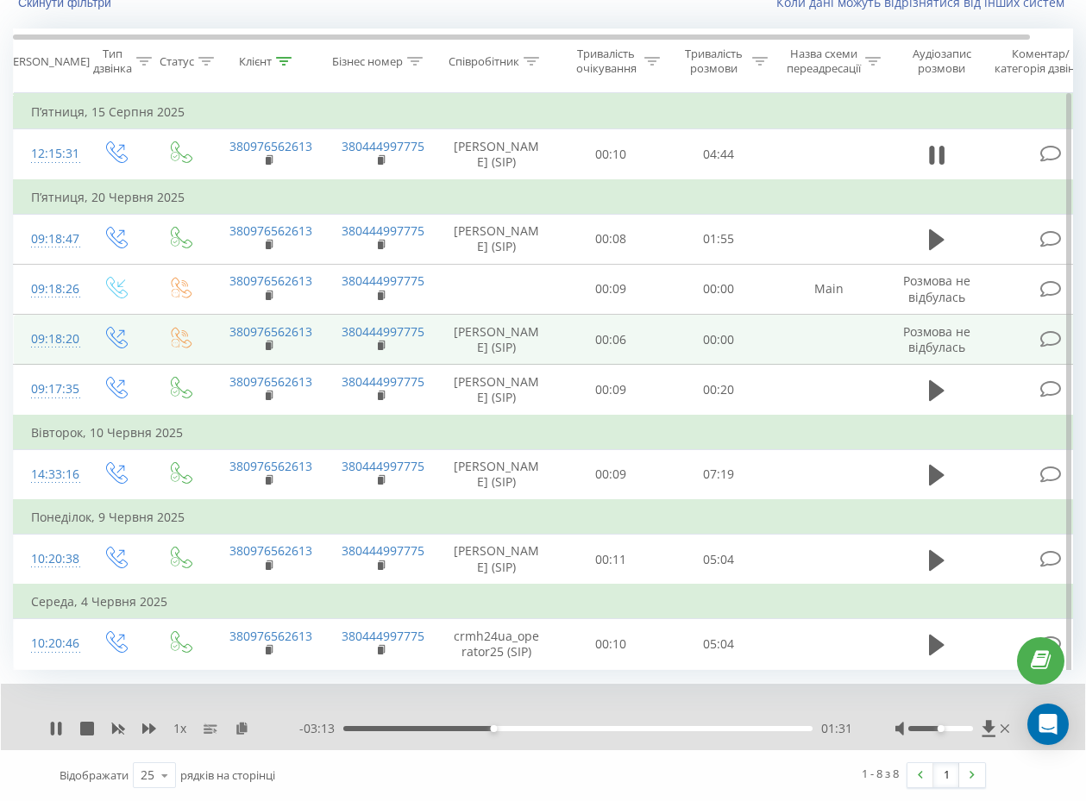
scroll to position [0, 0]
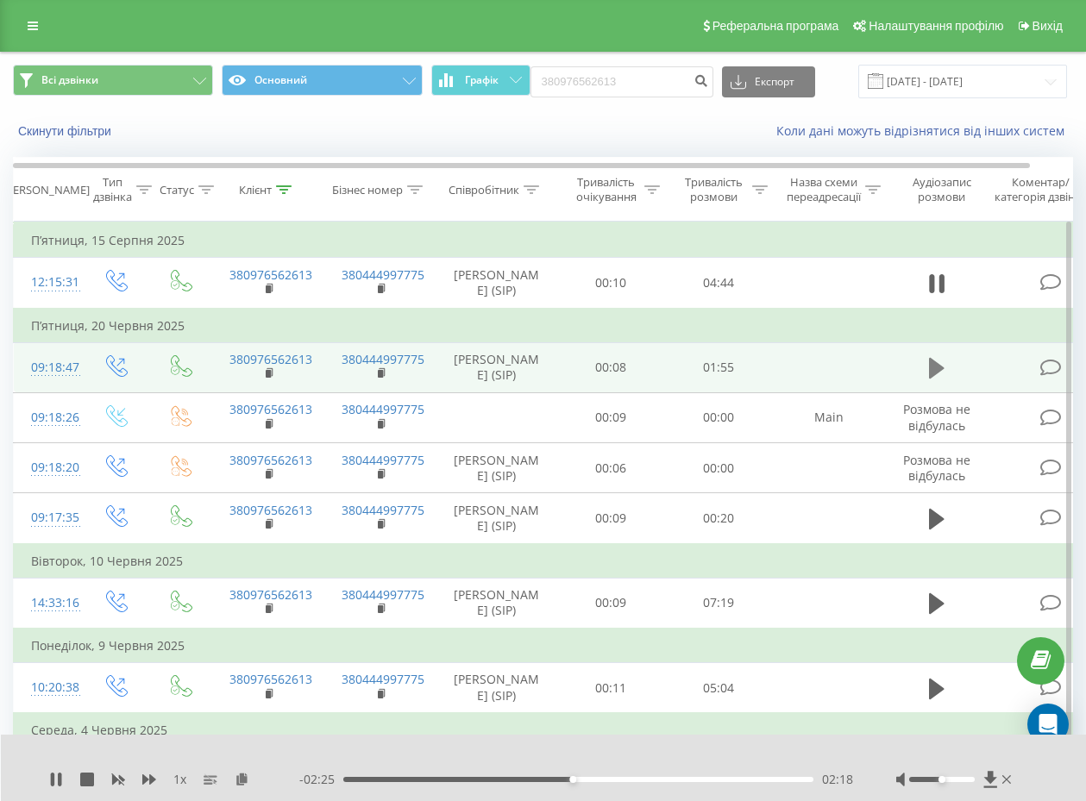
click at [941, 379] on icon at bounding box center [937, 368] width 16 height 21
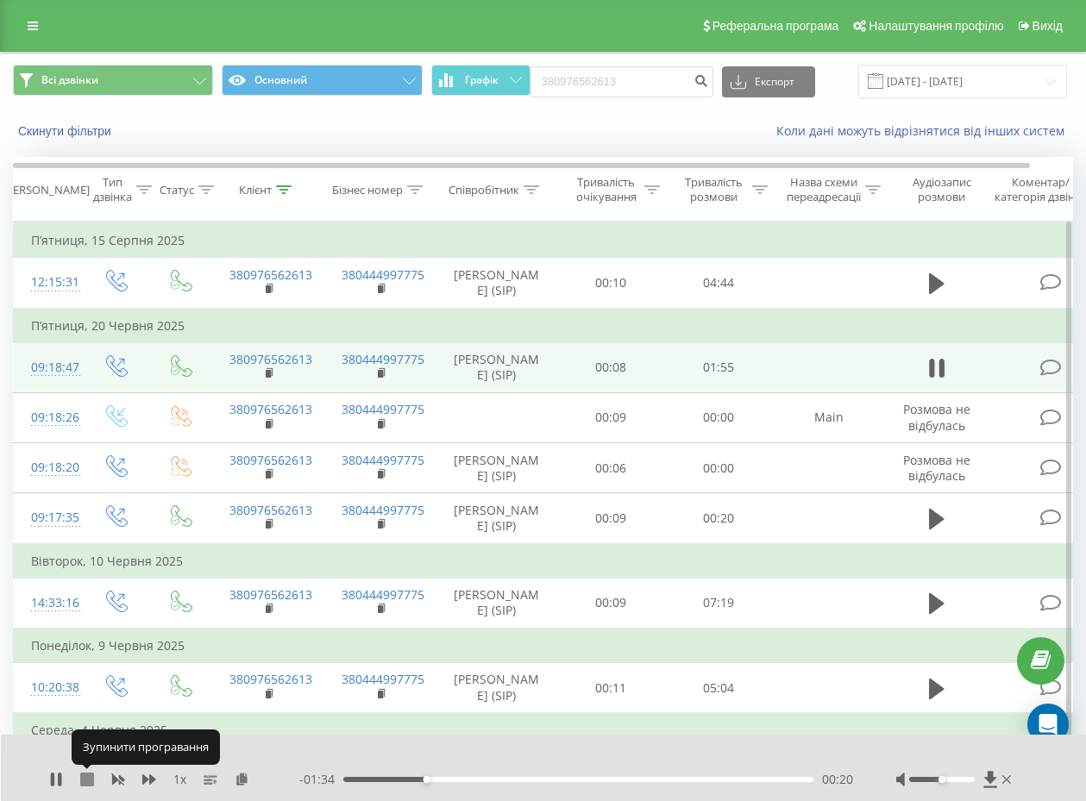
click at [83, 778] on icon at bounding box center [87, 780] width 14 height 14
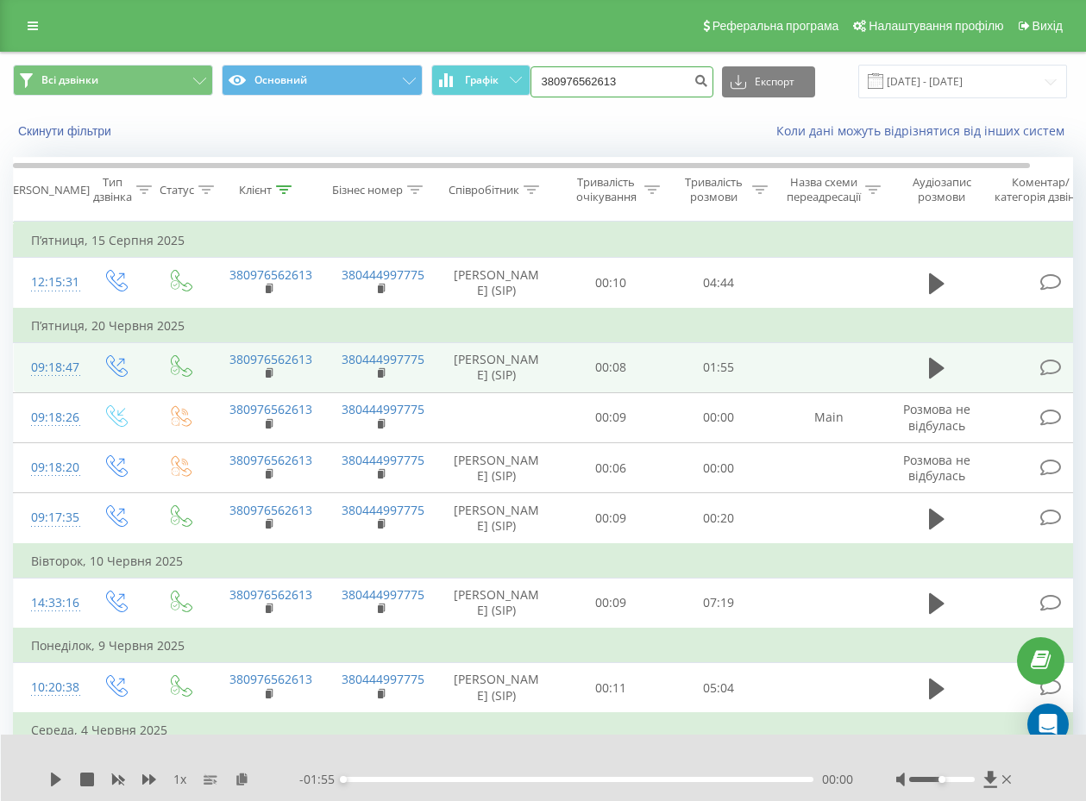
click at [601, 66] on input "380976562613" at bounding box center [621, 81] width 183 height 31
paste input "85510307"
type input "380985510307"
click at [694, 83] on icon "submit" at bounding box center [701, 78] width 15 height 10
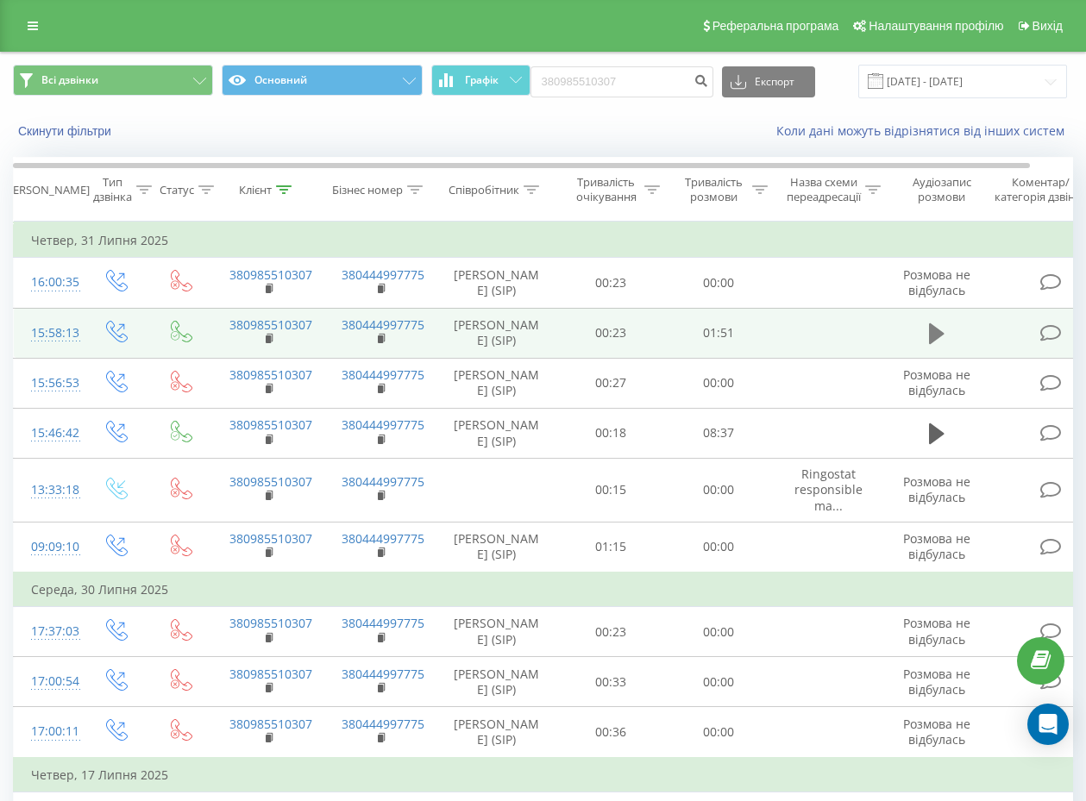
click at [927, 334] on button at bounding box center [937, 334] width 26 height 26
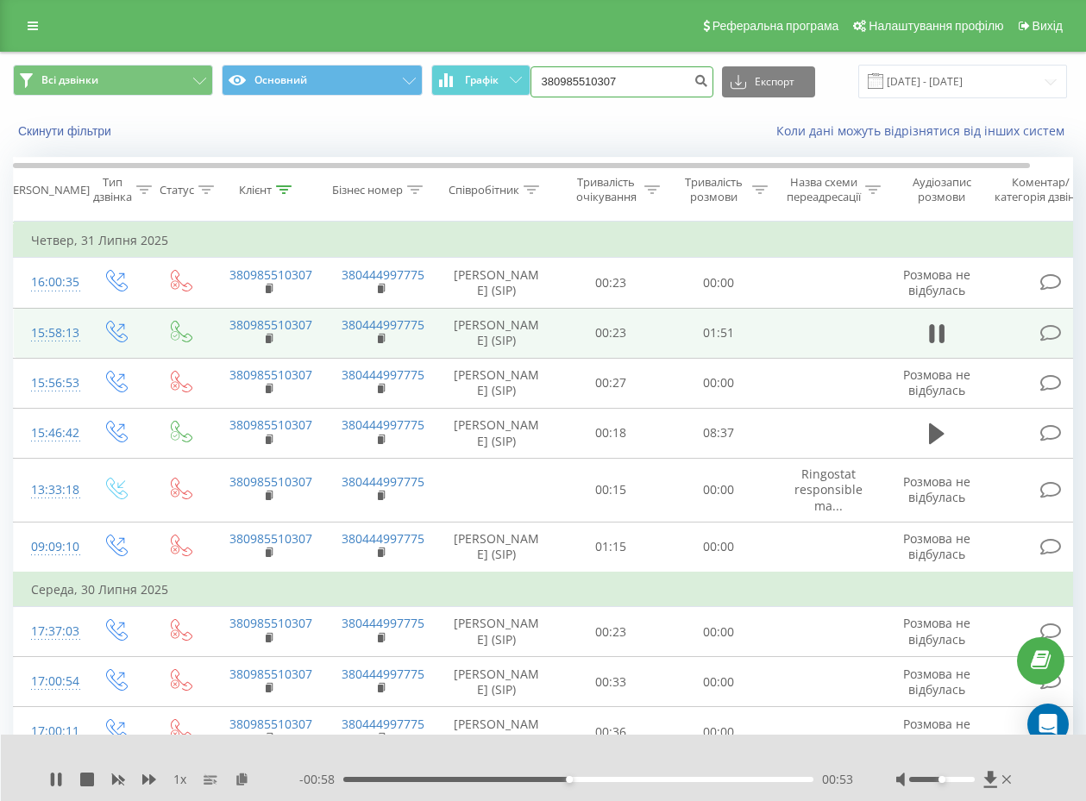
click at [649, 86] on input "380985510307" at bounding box center [621, 81] width 183 height 31
paste input "76562613"
type input "380976562613"
click at [697, 75] on icon "submit" at bounding box center [701, 78] width 15 height 10
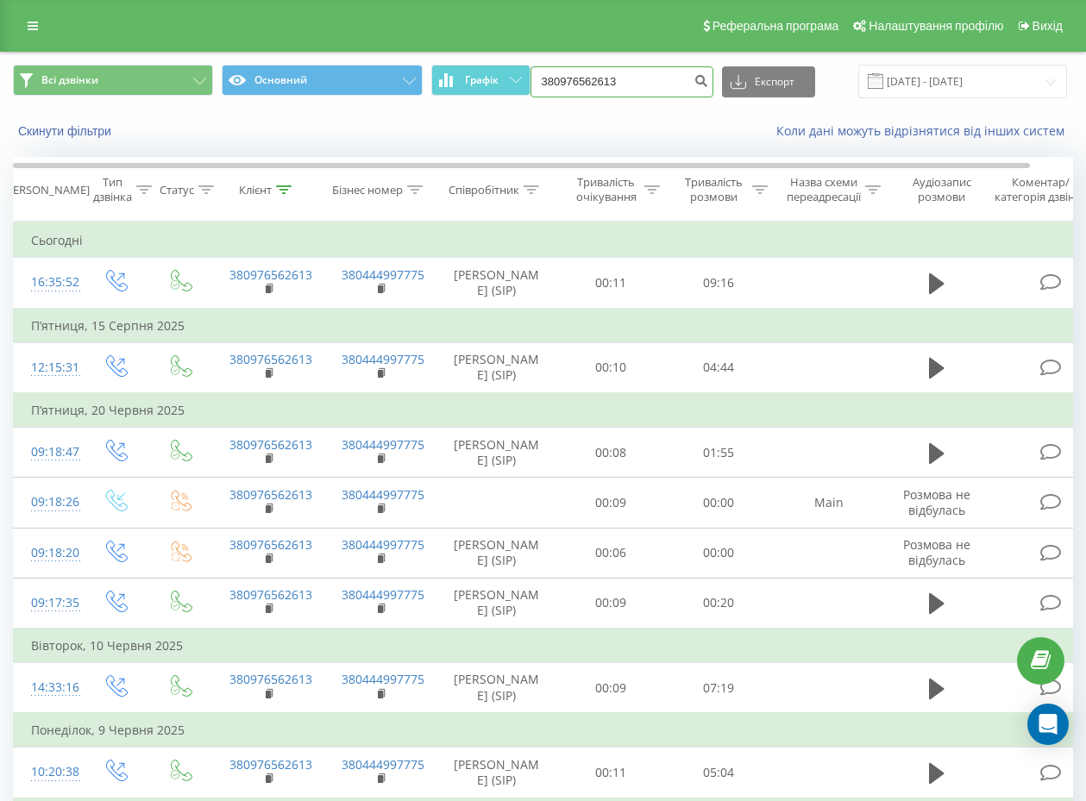
click at [637, 87] on input "380976562613" at bounding box center [621, 81] width 183 height 31
paste input "9332995"
type input "380979332995"
click at [701, 79] on icon "submit" at bounding box center [701, 78] width 15 height 10
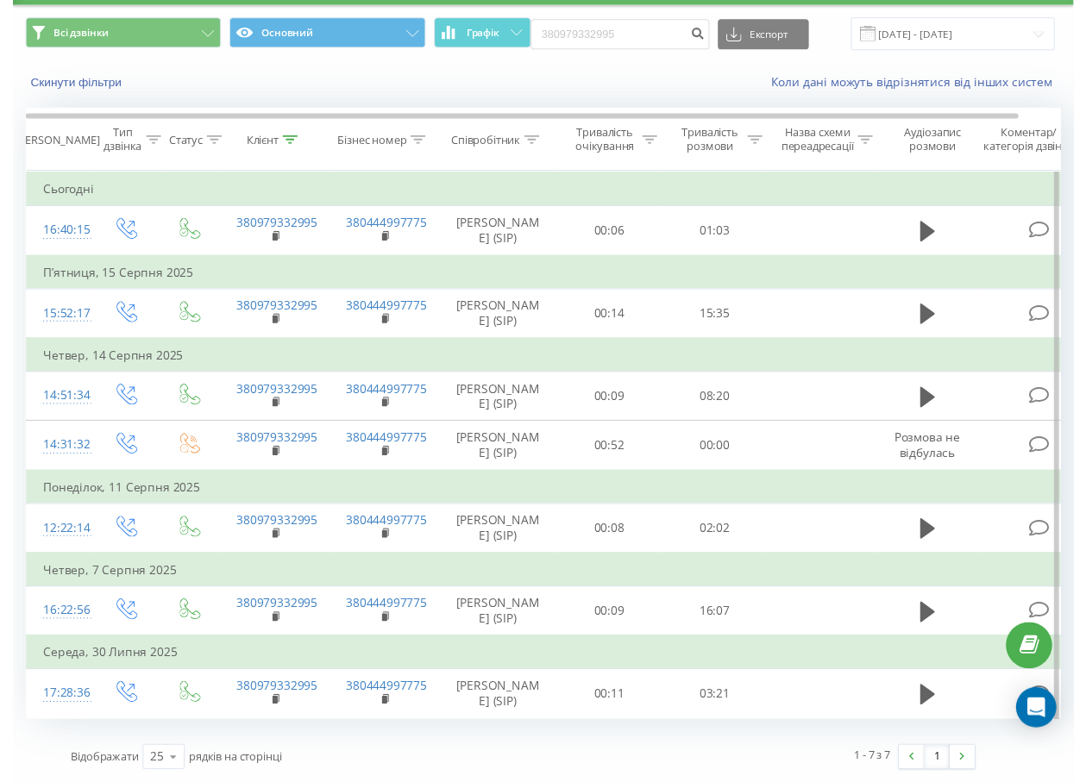
scroll to position [129, 0]
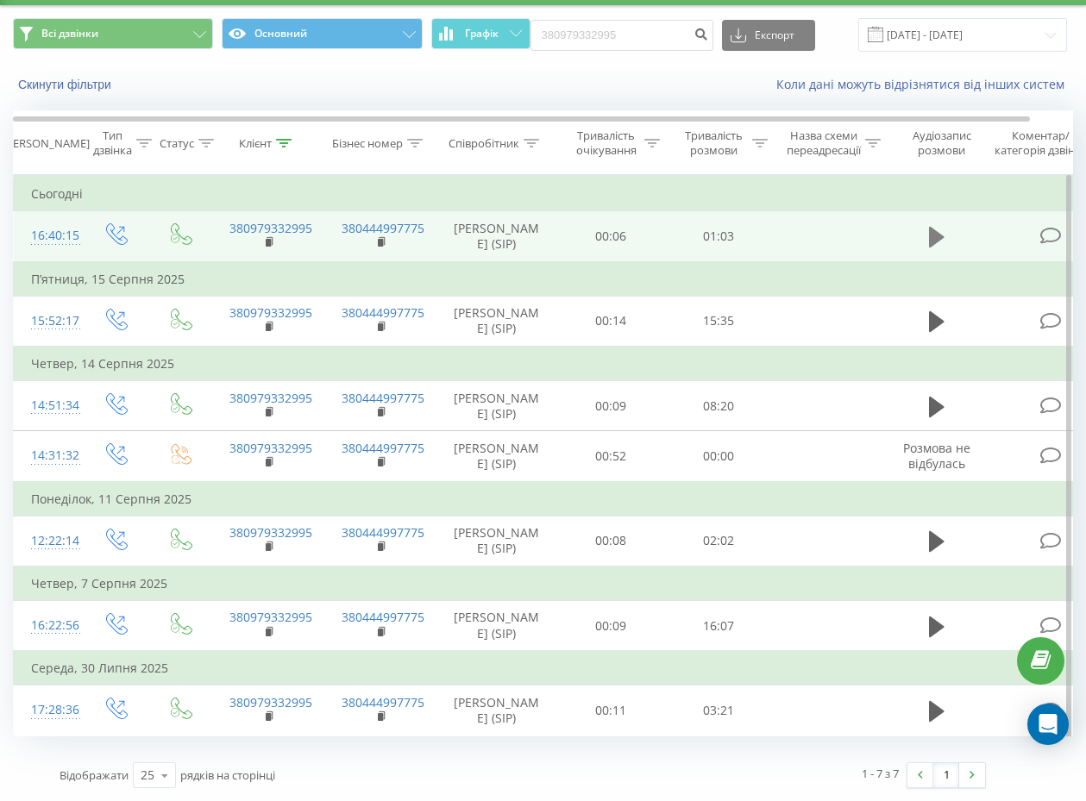
click at [937, 225] on icon at bounding box center [937, 237] width 16 height 24
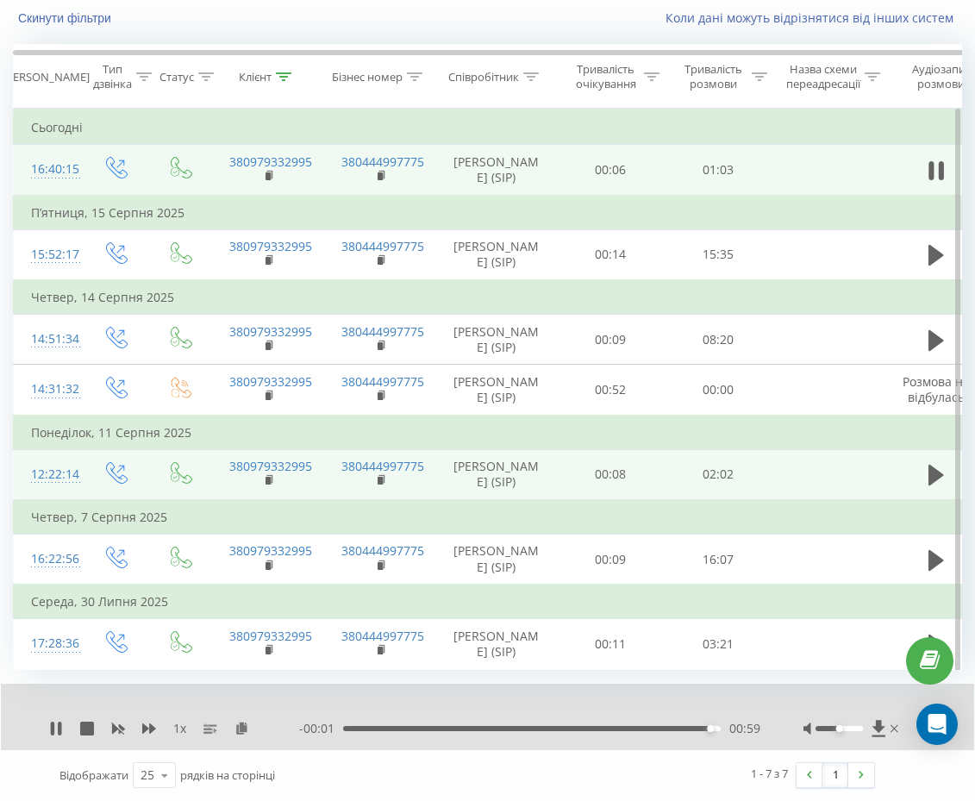
scroll to position [195, 0]
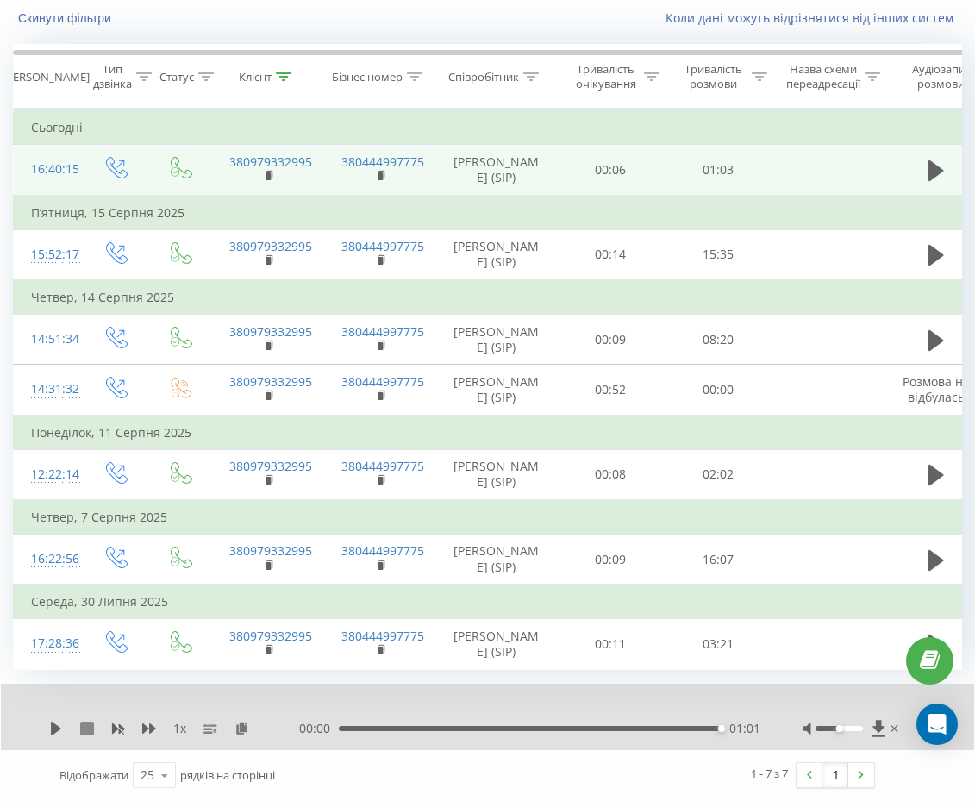
click at [88, 726] on icon at bounding box center [87, 729] width 14 height 14
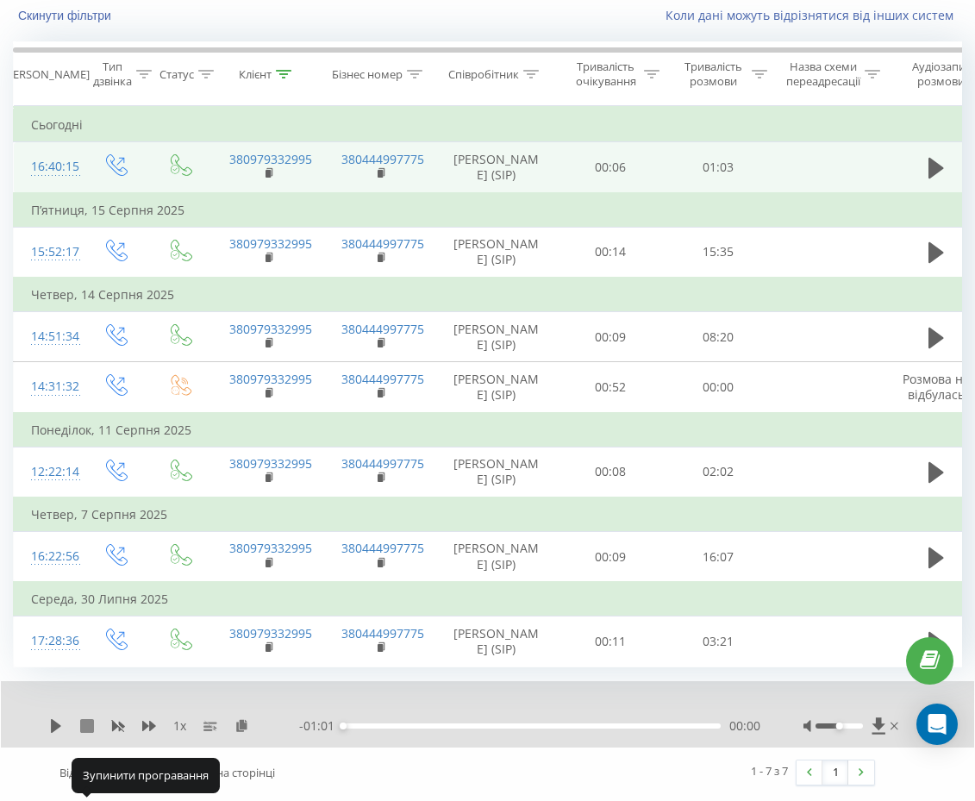
click at [87, 729] on icon at bounding box center [87, 726] width 14 height 14
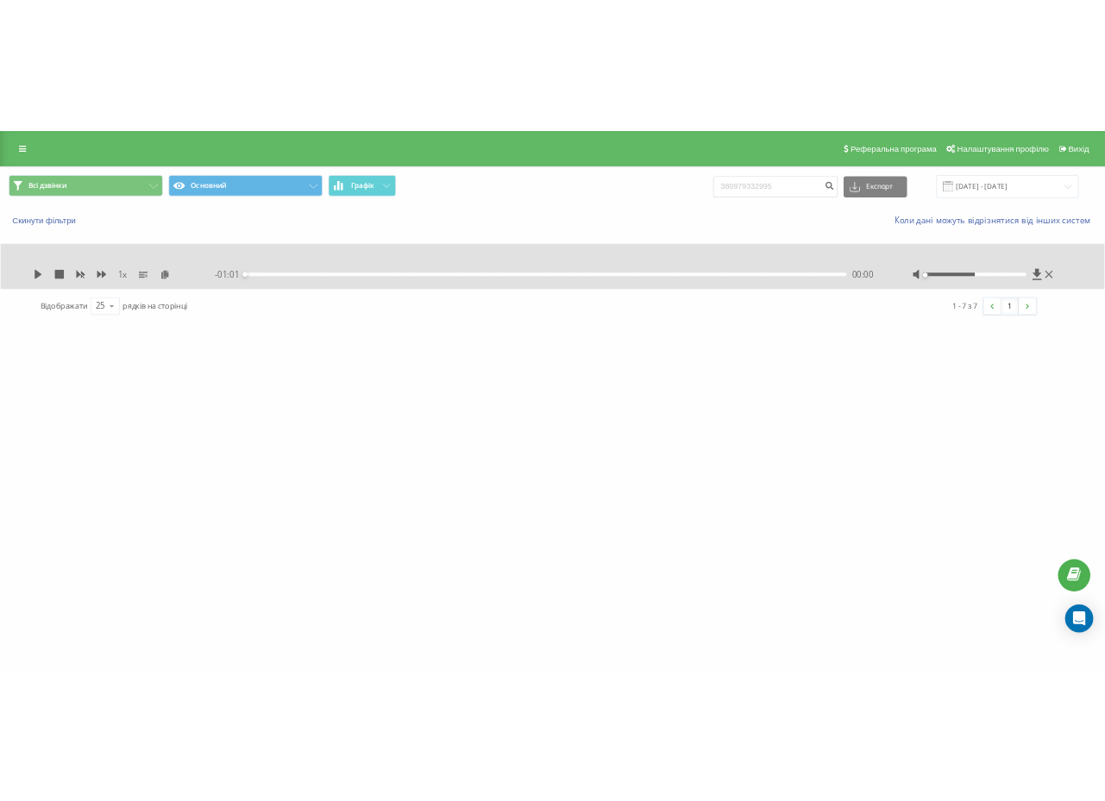
scroll to position [0, 0]
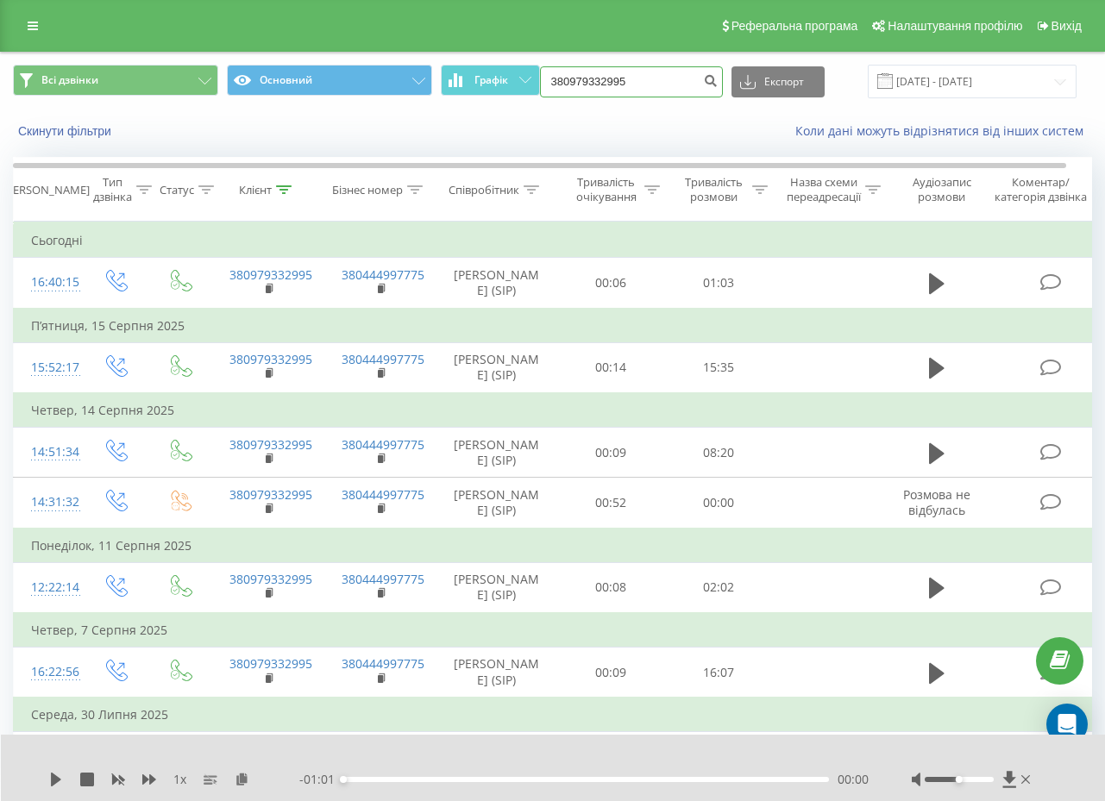
click at [640, 85] on input "380979332995" at bounding box center [631, 81] width 183 height 31
paste input "681973408"
type input "380681973408"
click at [712, 78] on icon "submit" at bounding box center [711, 78] width 15 height 10
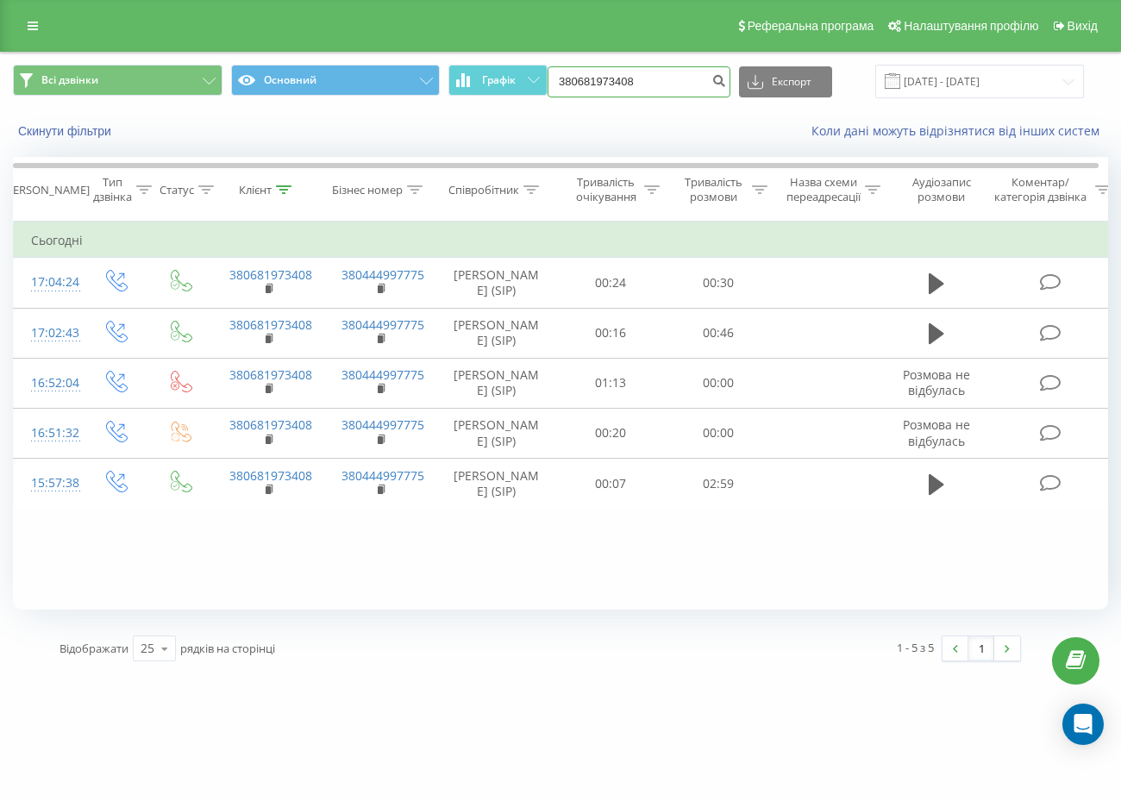
click at [603, 76] on input "380681973408" at bounding box center [639, 81] width 183 height 31
paste input "71106963"
type input "380671106963"
click at [726, 82] on icon "submit" at bounding box center [719, 78] width 15 height 10
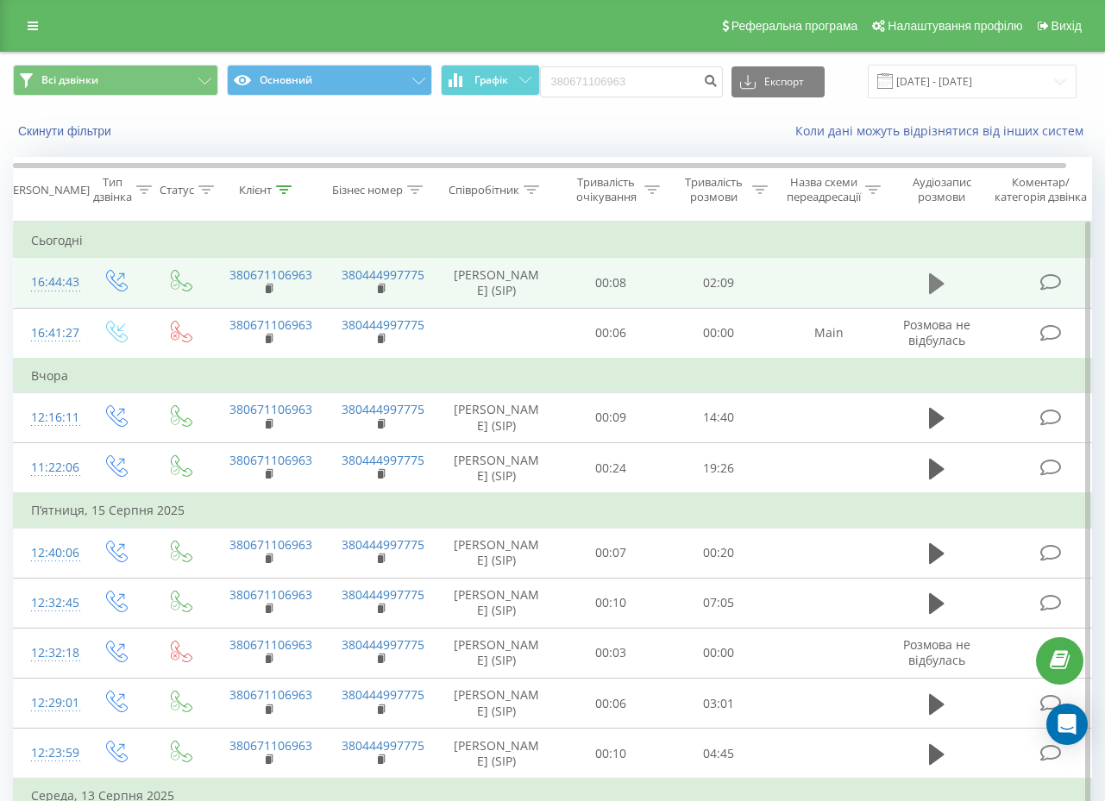
click at [932, 285] on icon at bounding box center [937, 283] width 16 height 21
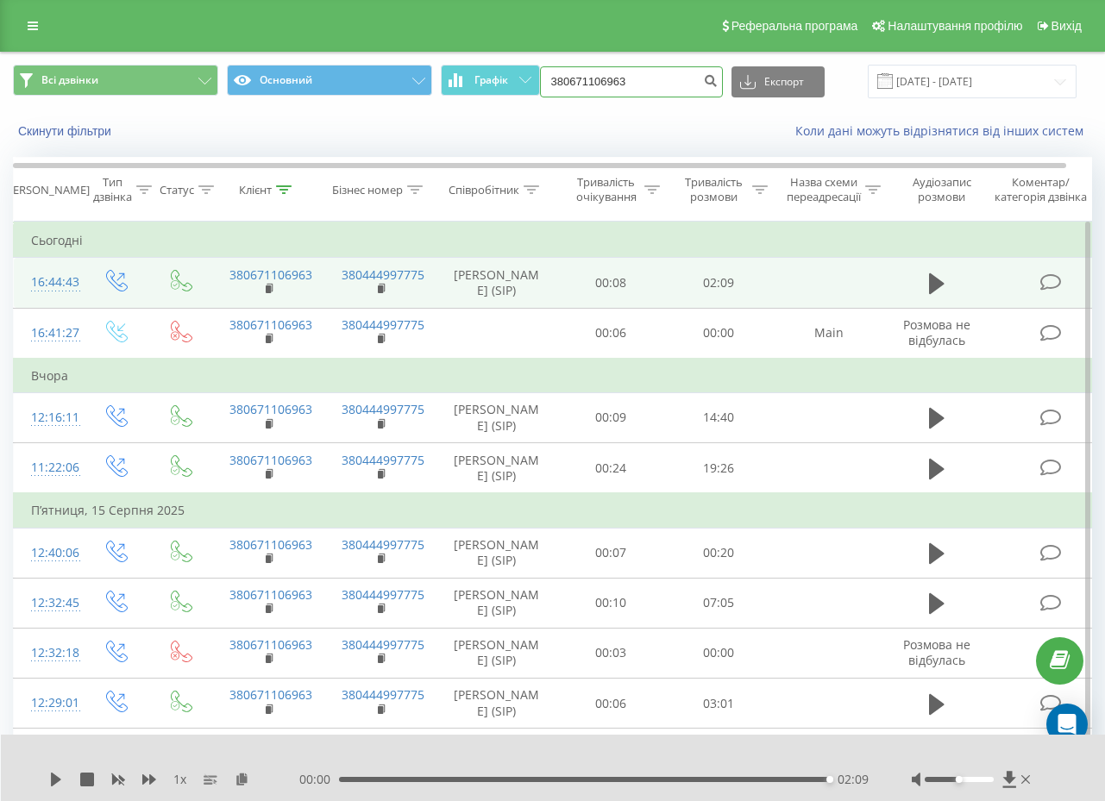
click at [601, 82] on input "380671106963" at bounding box center [631, 81] width 183 height 31
paste input "961058954"
type input "380961058954"
click at [711, 85] on button "submit" at bounding box center [710, 81] width 23 height 31
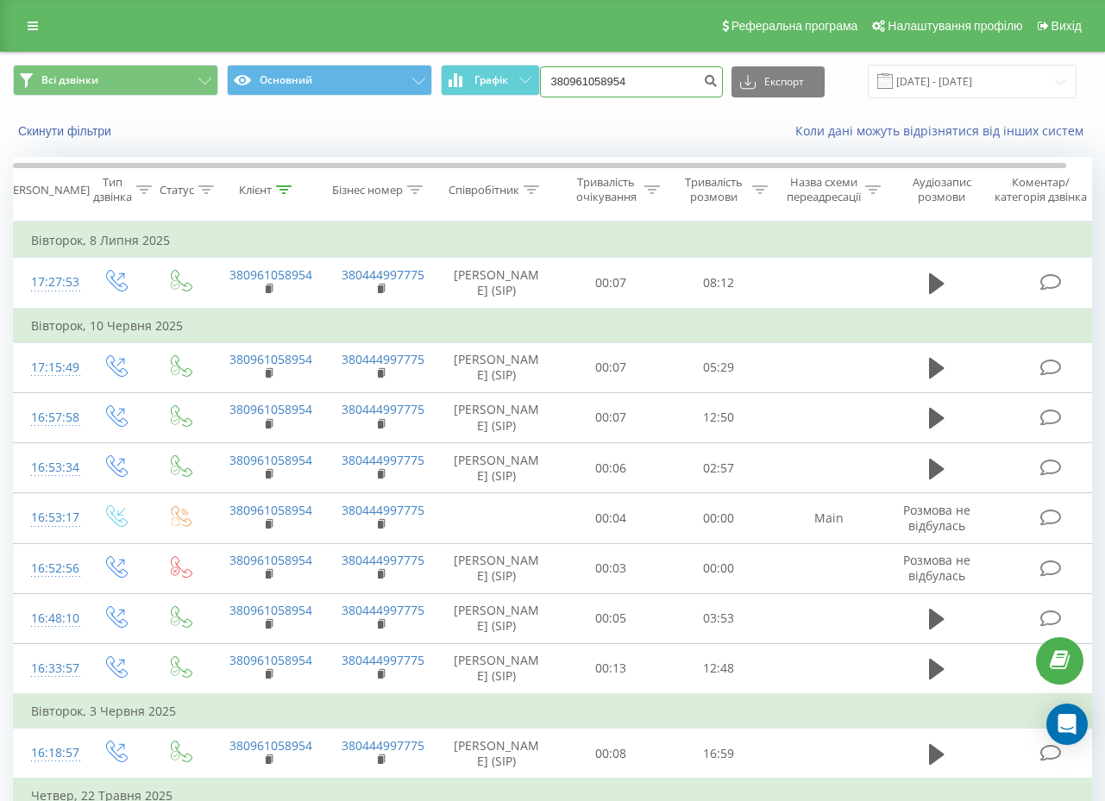
click at [675, 79] on input "380961058954" at bounding box center [631, 81] width 183 height 31
paste input "671106963"
type input "380671106963"
click at [713, 83] on icon "submit" at bounding box center [711, 78] width 15 height 10
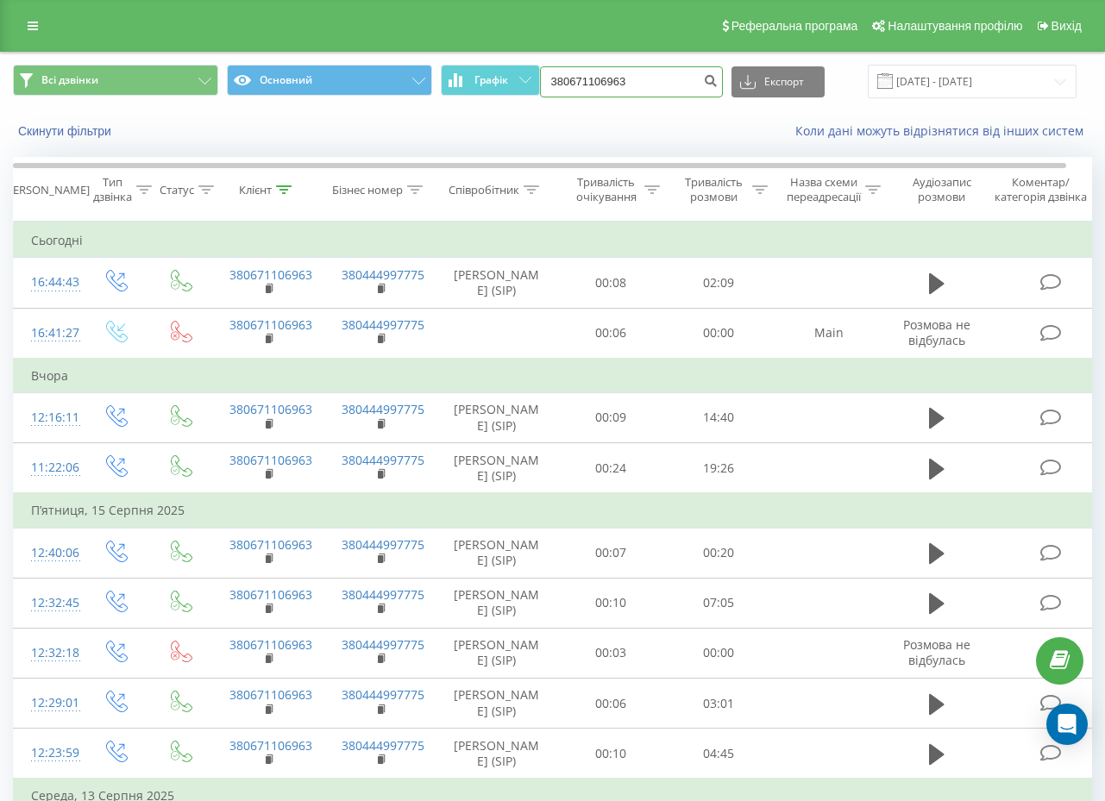
click at [623, 84] on input "380671106963" at bounding box center [631, 81] width 183 height 31
paste input "311917"
type input "380671311917"
click at [723, 89] on button "submit" at bounding box center [710, 81] width 23 height 31
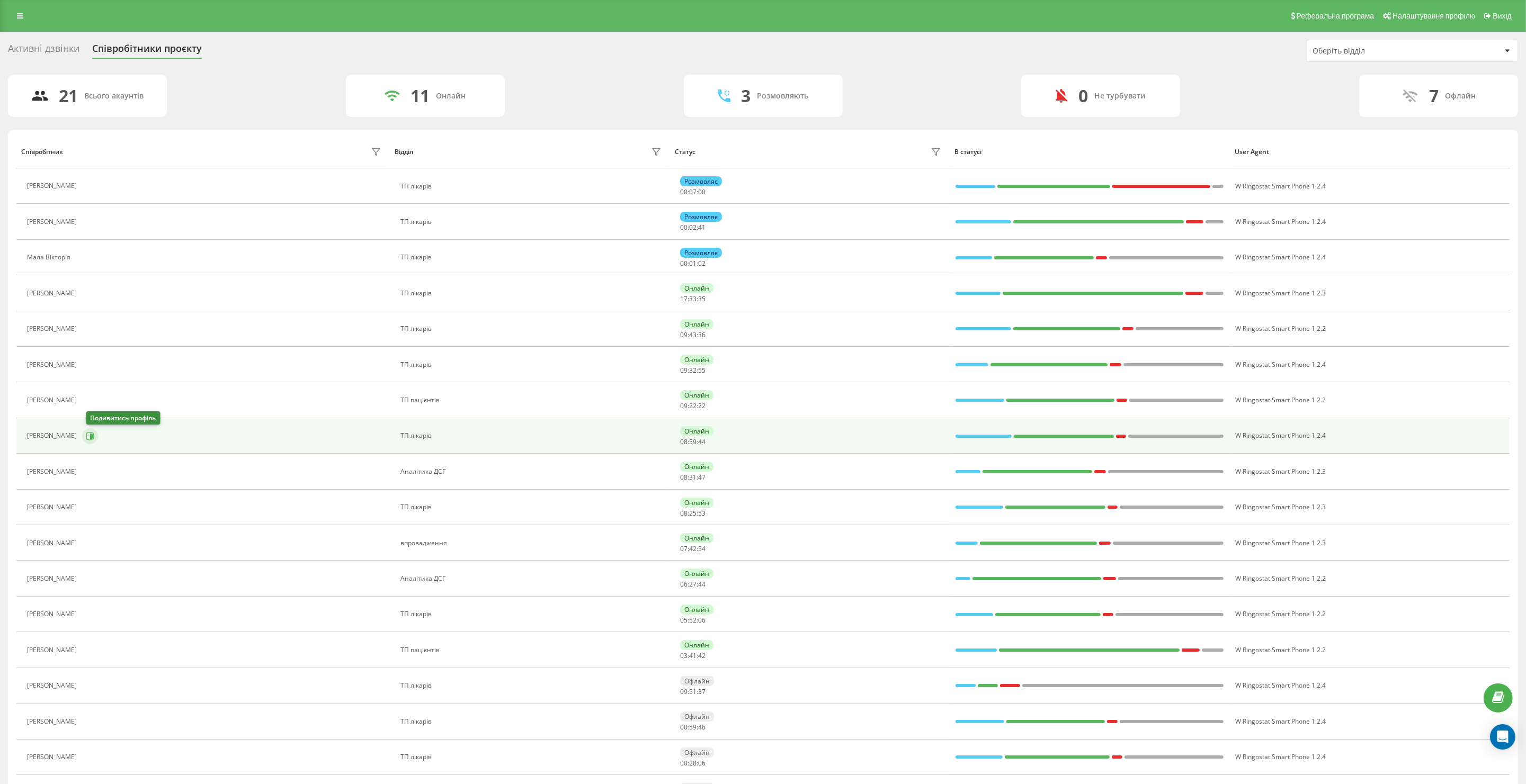
click at [93, 436] on icon at bounding box center [90, 437] width 9 height 9
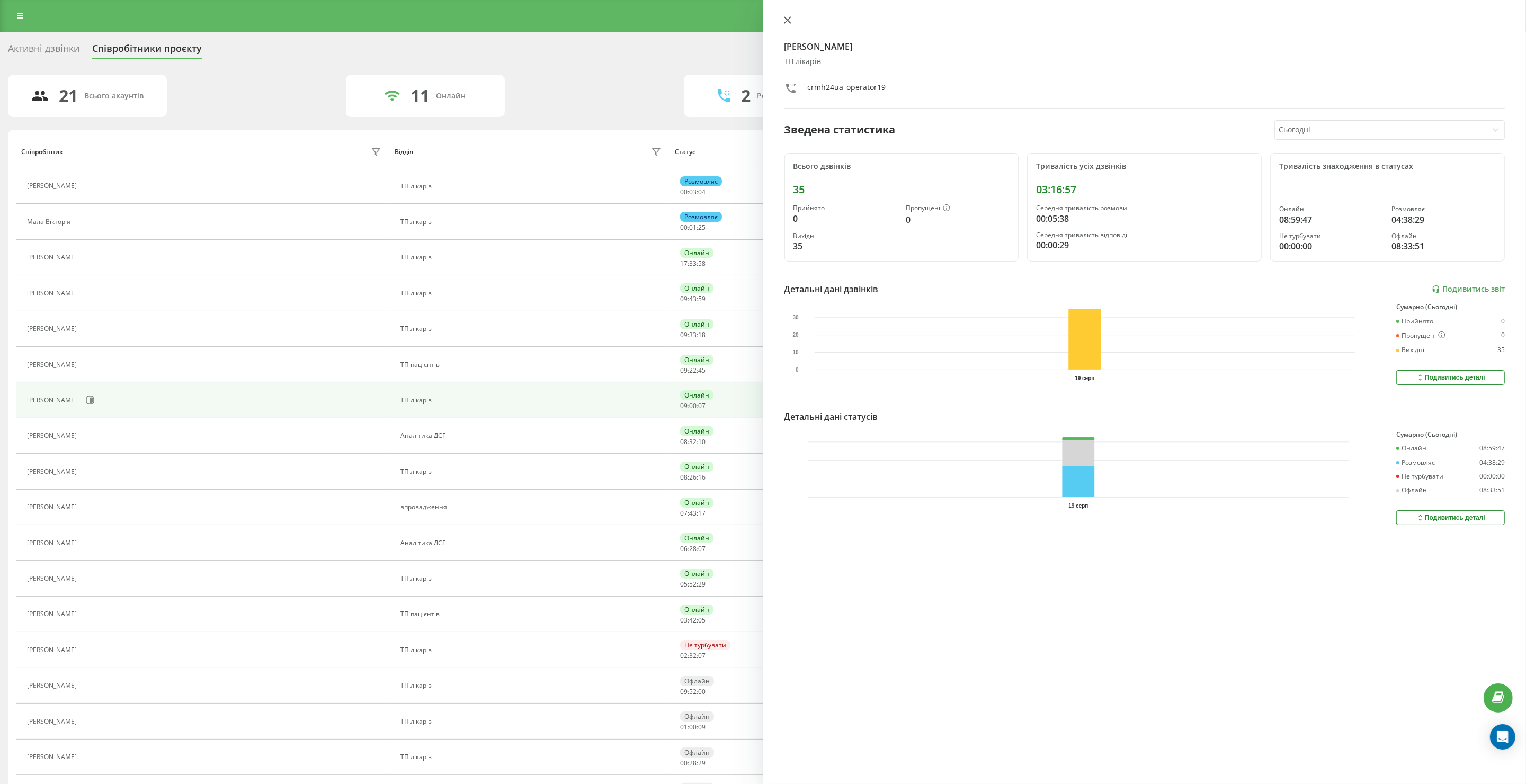
click at [785, 20] on icon at bounding box center [788, 20] width 7 height 7
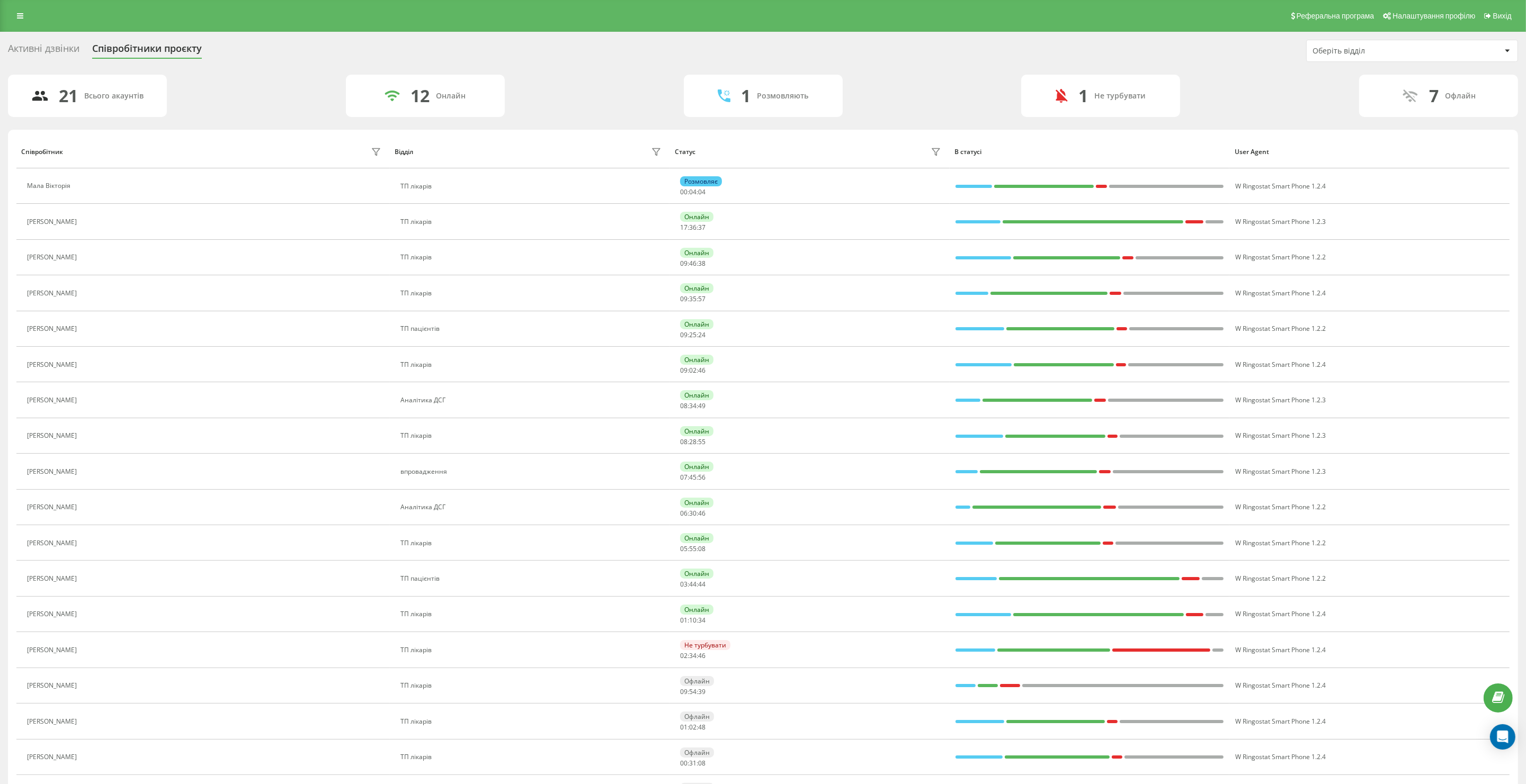
click at [56, 50] on div "Активні дзвінки" at bounding box center [44, 51] width 71 height 17
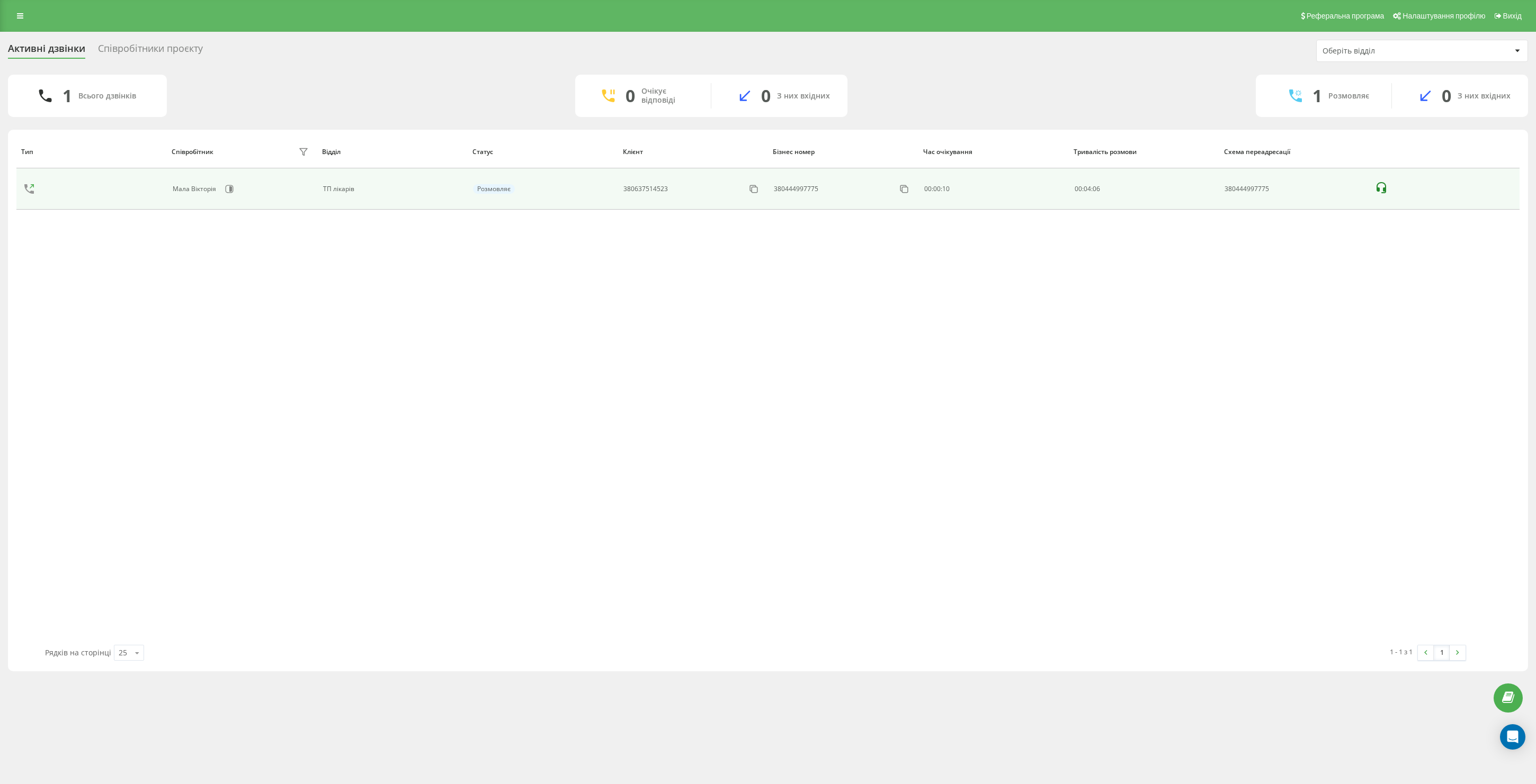
click at [1378, 183] on icon at bounding box center [1381, 188] width 13 height 13
